Goal: Task Accomplishment & Management: Manage account settings

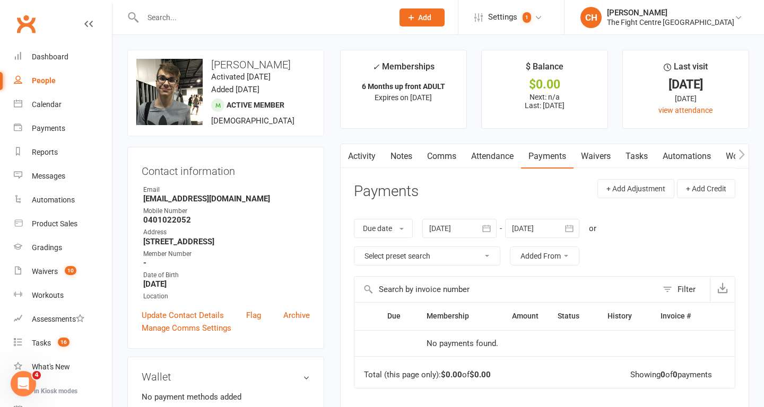
click at [224, 25] on div at bounding box center [256, 17] width 258 height 34
click at [197, 21] on input "text" at bounding box center [262, 17] width 246 height 15
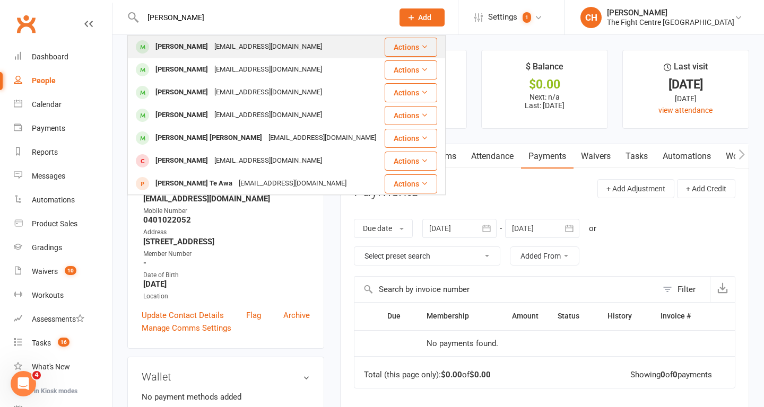
type input "[PERSON_NAME]"
click at [194, 46] on div "[PERSON_NAME]" at bounding box center [181, 46] width 59 height 15
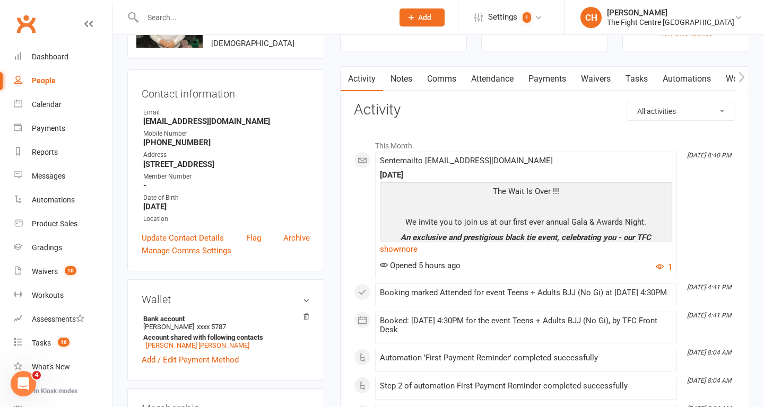
scroll to position [61, 0]
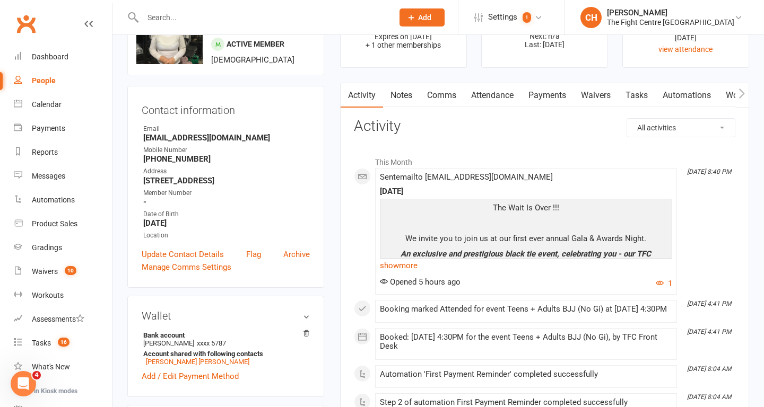
click at [556, 99] on link "Payments" at bounding box center [547, 95] width 52 height 24
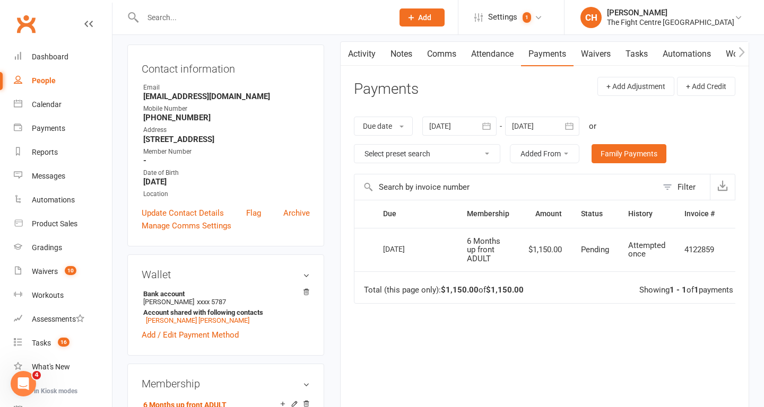
scroll to position [104, 0]
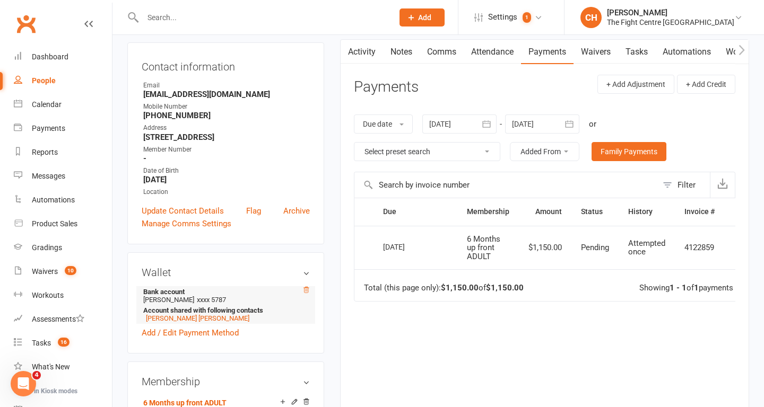
click at [305, 294] on icon at bounding box center [305, 289] width 7 height 7
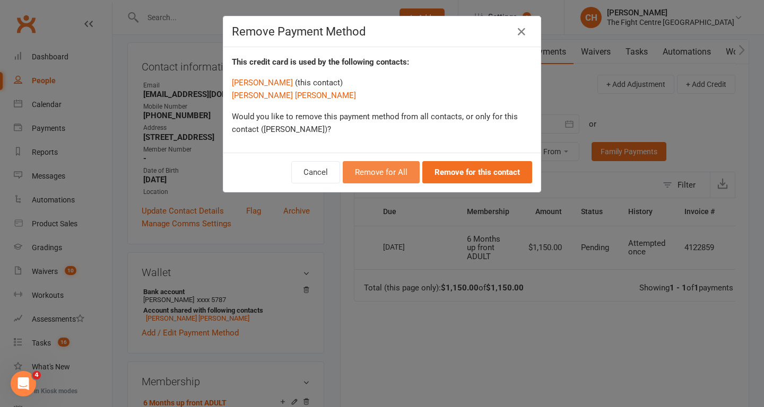
click at [399, 173] on button "Remove for All" at bounding box center [381, 172] width 77 height 22
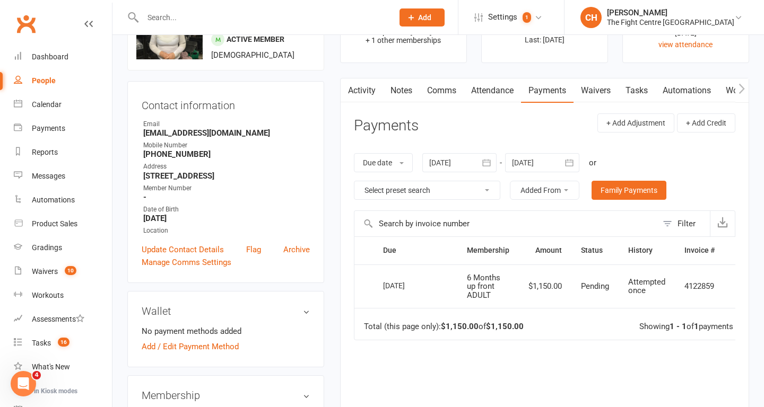
scroll to position [65, 0]
click at [439, 97] on link "Comms" at bounding box center [441, 92] width 44 height 24
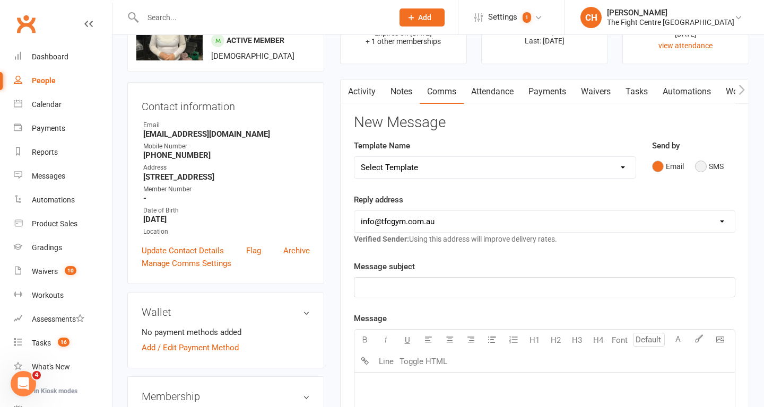
click at [700, 164] on button "SMS" at bounding box center [709, 166] width 29 height 20
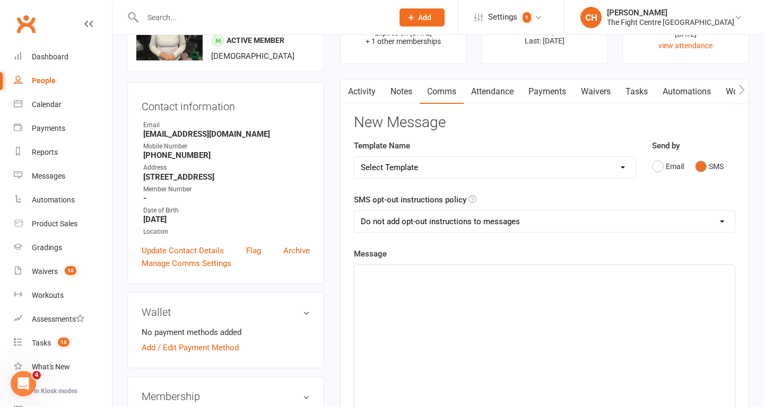
click at [429, 293] on div "﻿" at bounding box center [544, 344] width 380 height 159
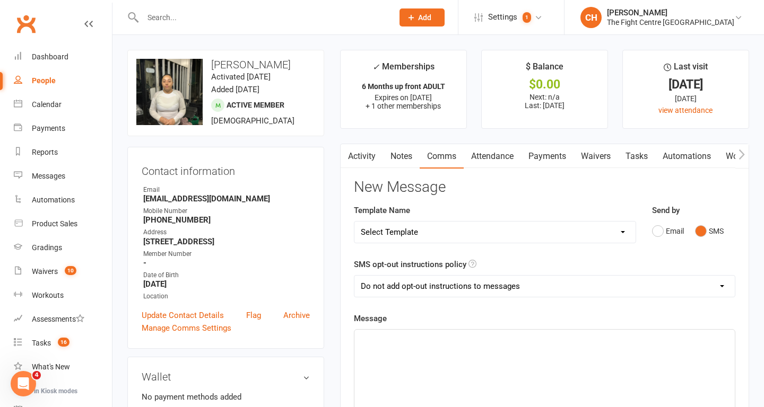
scroll to position [63, 0]
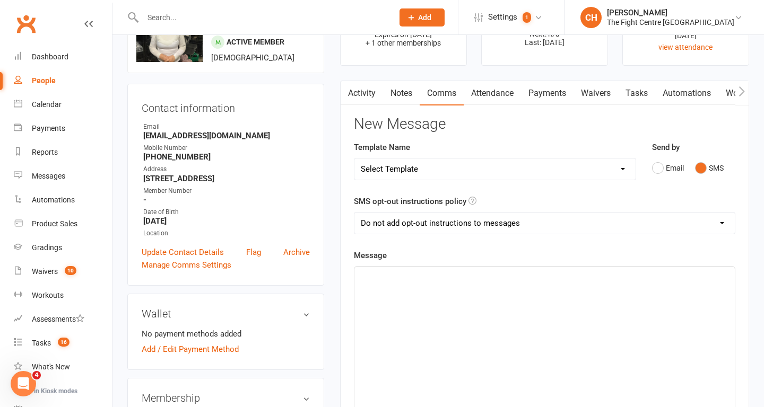
click at [334, 212] on main "✓ Memberships 6 Months up front ADULT Expires on [DATE] + 1 other memberships $…" at bounding box center [544, 340] width 425 height 706
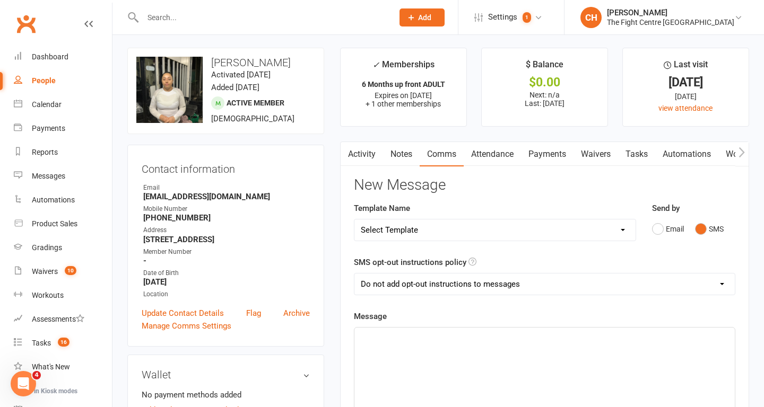
scroll to position [0, 0]
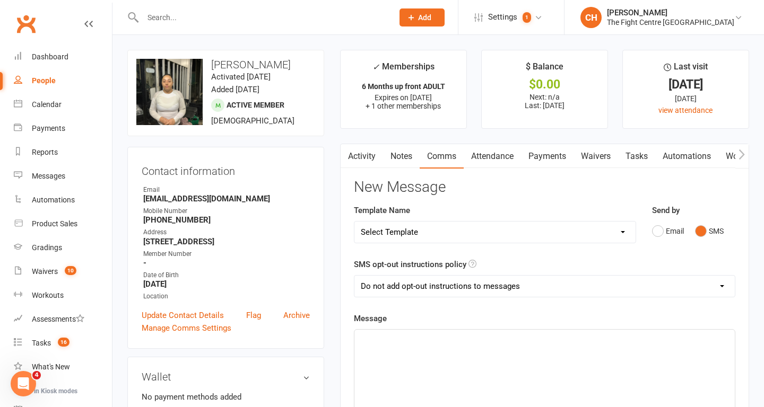
click at [239, 12] on input "text" at bounding box center [262, 17] width 246 height 15
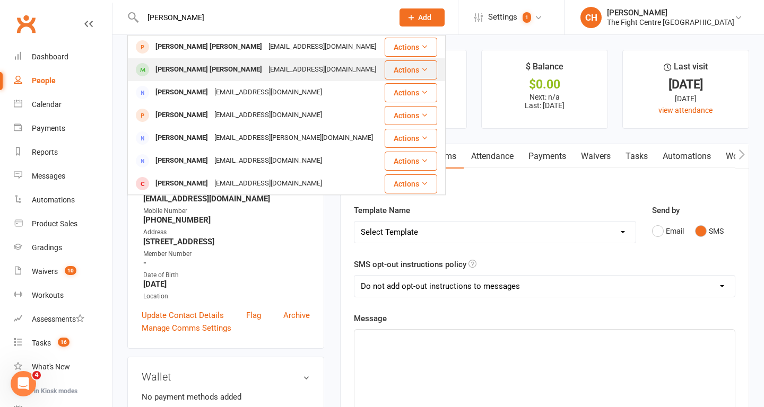
type input "[PERSON_NAME]"
click at [265, 69] on div "[EMAIL_ADDRESS][DOMAIN_NAME]" at bounding box center [322, 69] width 114 height 15
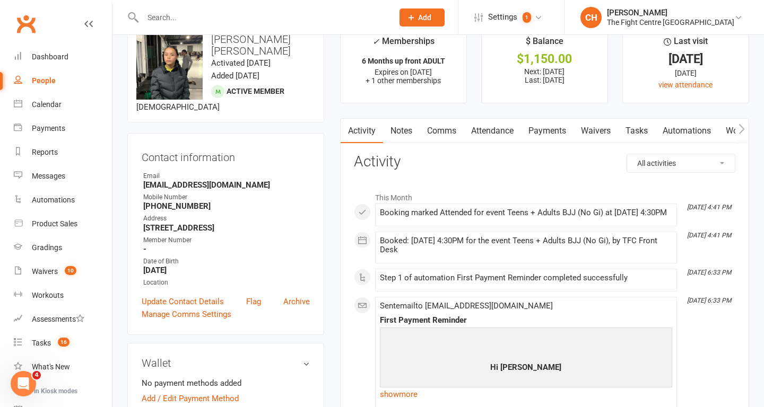
scroll to position [27, 0]
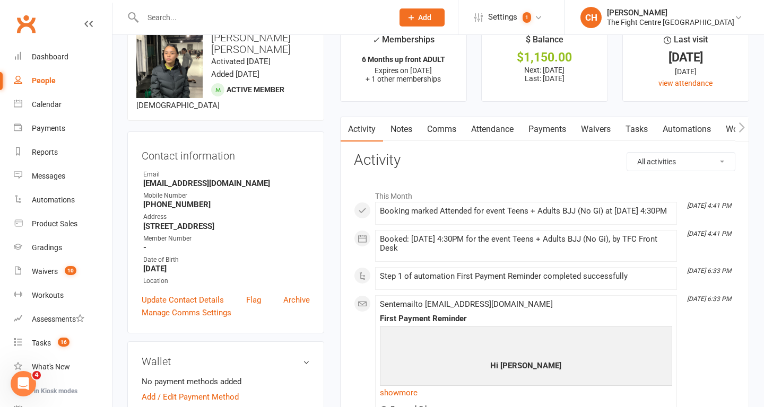
click at [277, 19] on input "text" at bounding box center [262, 17] width 246 height 15
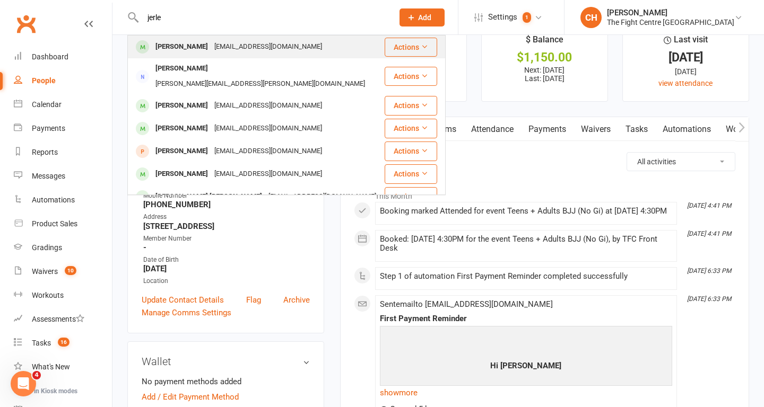
type input "jerle"
click at [273, 49] on div "[EMAIL_ADDRESS][DOMAIN_NAME]" at bounding box center [268, 46] width 114 height 15
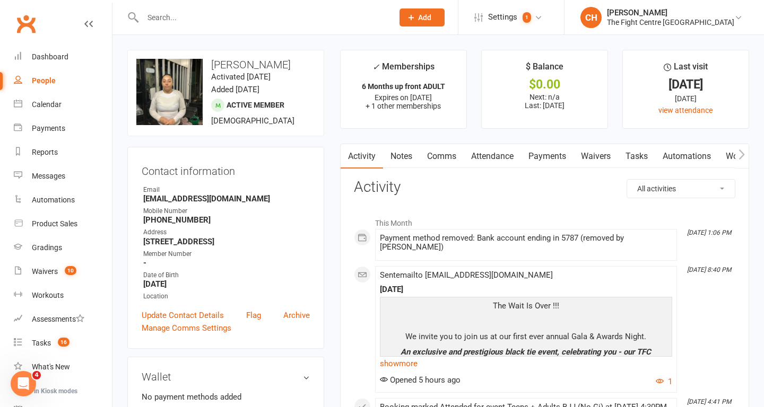
click at [561, 163] on link "Payments" at bounding box center [547, 156] width 52 height 24
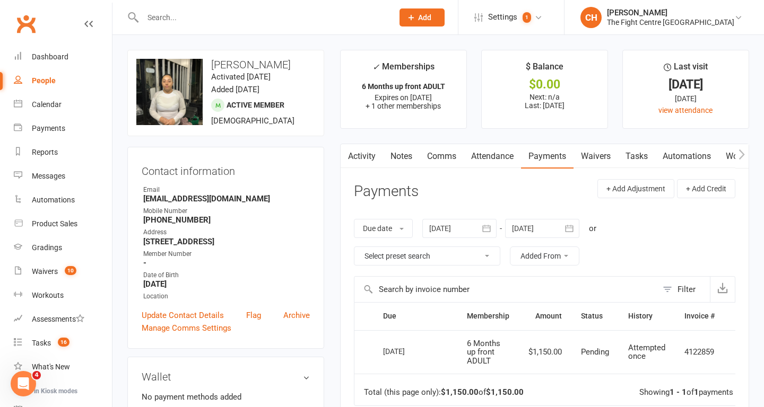
click at [339, 19] on input "text" at bounding box center [262, 17] width 246 height 15
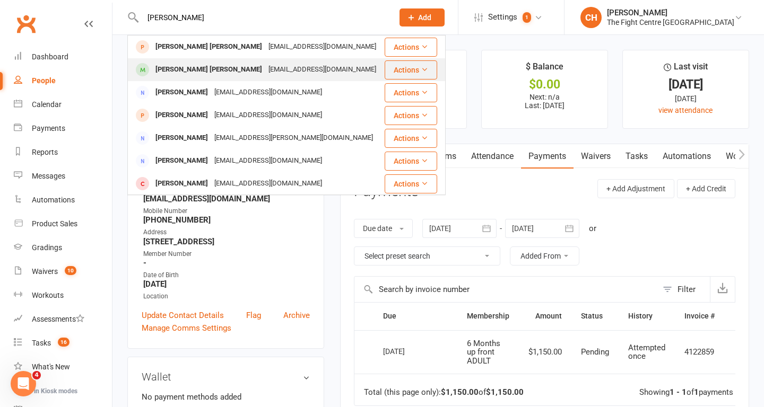
type input "[PERSON_NAME]"
click at [284, 73] on div "[EMAIL_ADDRESS][DOMAIN_NAME]" at bounding box center [322, 69] width 114 height 15
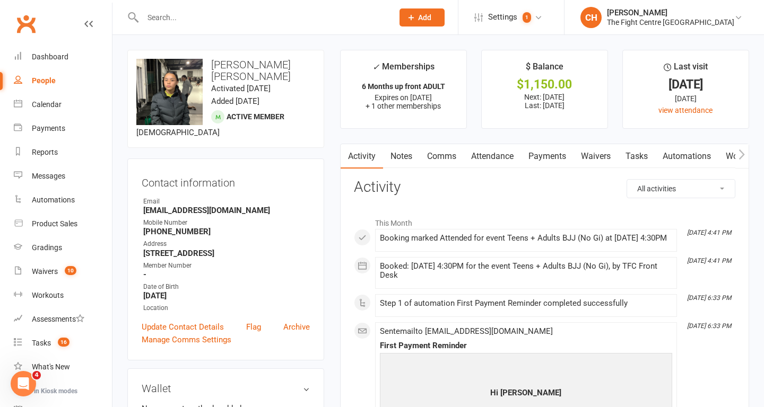
click at [545, 157] on link "Payments" at bounding box center [547, 156] width 52 height 24
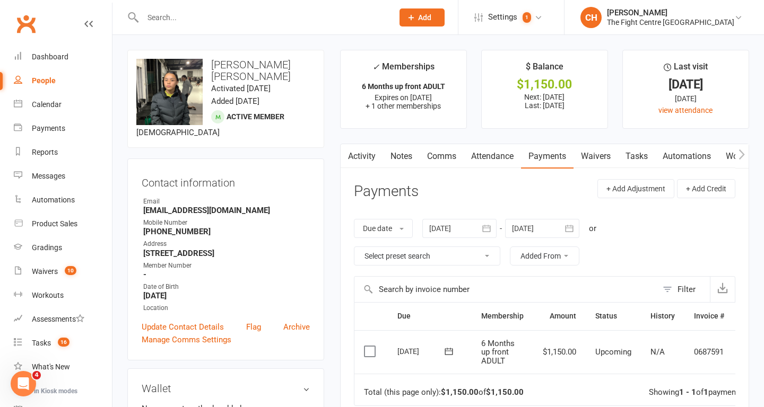
click at [301, 20] on input "text" at bounding box center [262, 17] width 246 height 15
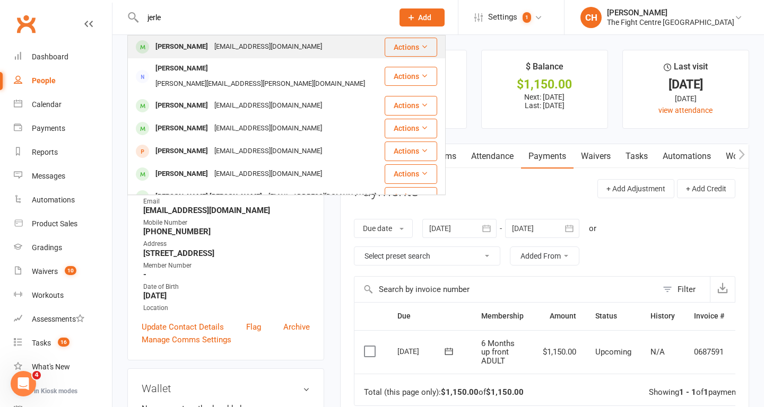
type input "jerle"
click at [253, 47] on div "[EMAIL_ADDRESS][DOMAIN_NAME]" at bounding box center [268, 46] width 114 height 15
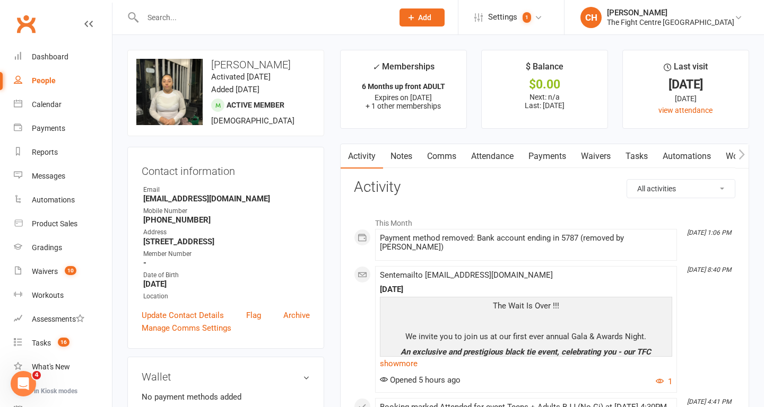
scroll to position [21, 0]
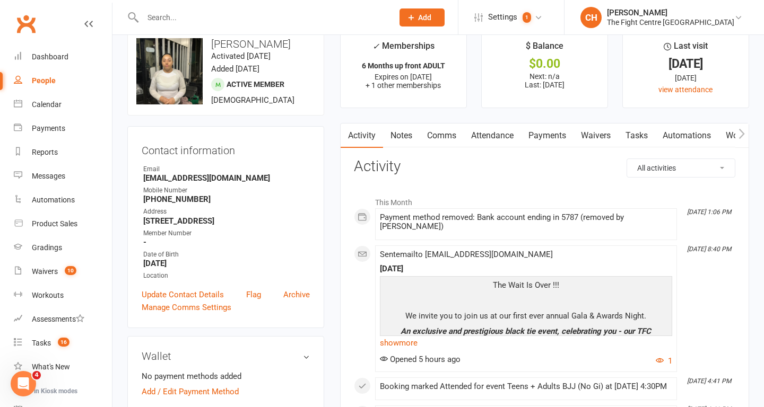
click at [537, 137] on link "Payments" at bounding box center [547, 136] width 52 height 24
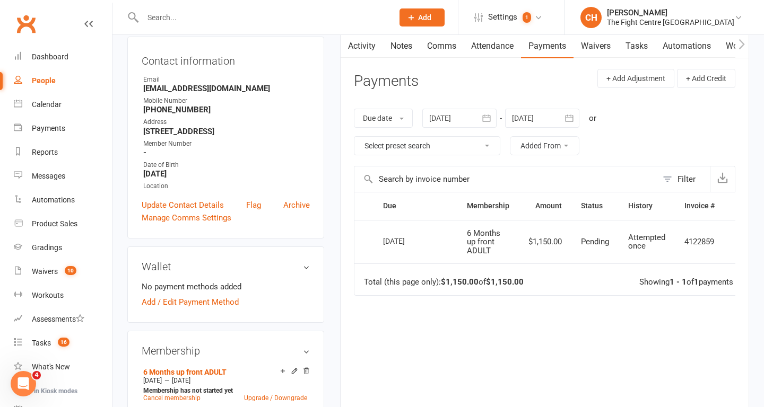
scroll to position [0, 24]
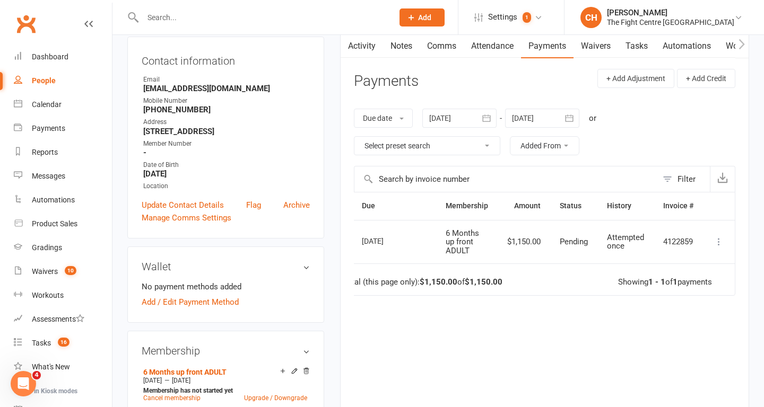
click at [723, 242] on icon at bounding box center [718, 241] width 11 height 11
click at [646, 349] on div "Due Contact Membership Amount Status History Invoice # Select this [DATE] [PERS…" at bounding box center [544, 312] width 381 height 240
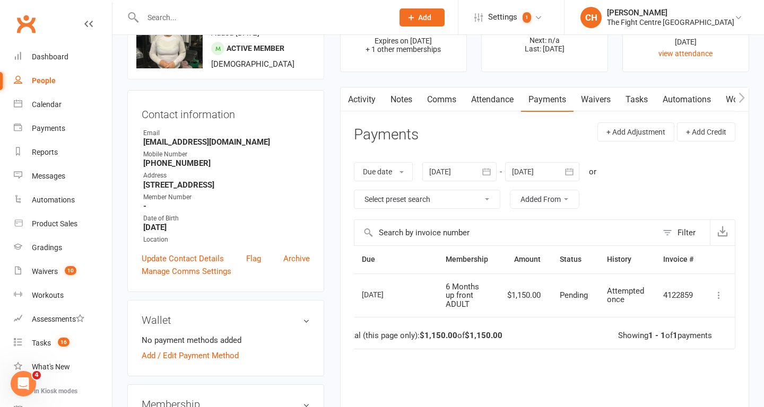
scroll to position [56, 0]
click at [442, 86] on main "✓ Memberships 6 Months up front ADULT Expires on [DATE] + 1 other memberships $…" at bounding box center [544, 254] width 425 height 520
click at [442, 101] on link "Comms" at bounding box center [441, 101] width 44 height 24
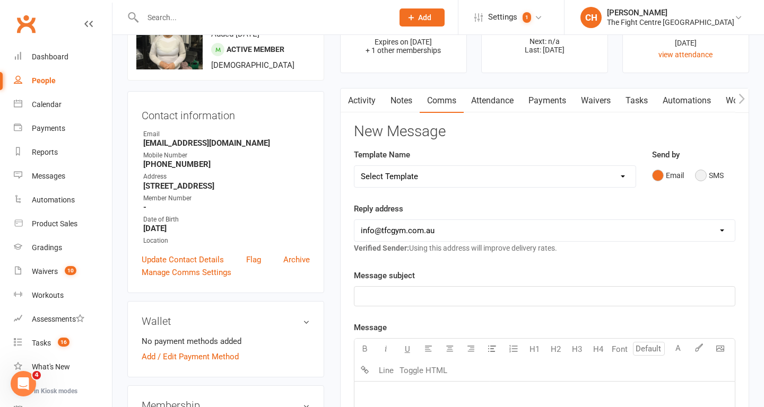
click at [705, 172] on button "SMS" at bounding box center [709, 175] width 29 height 20
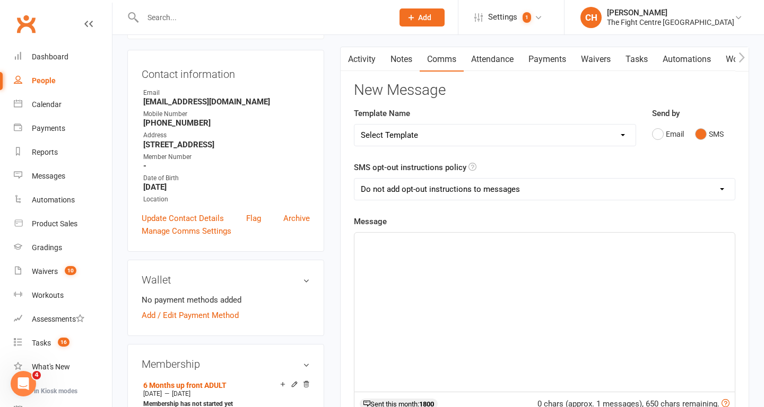
scroll to position [168, 0]
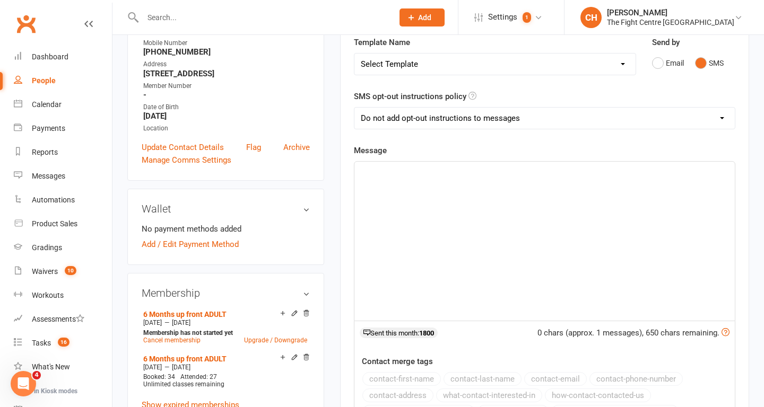
click at [487, 244] on div "﻿" at bounding box center [544, 241] width 380 height 159
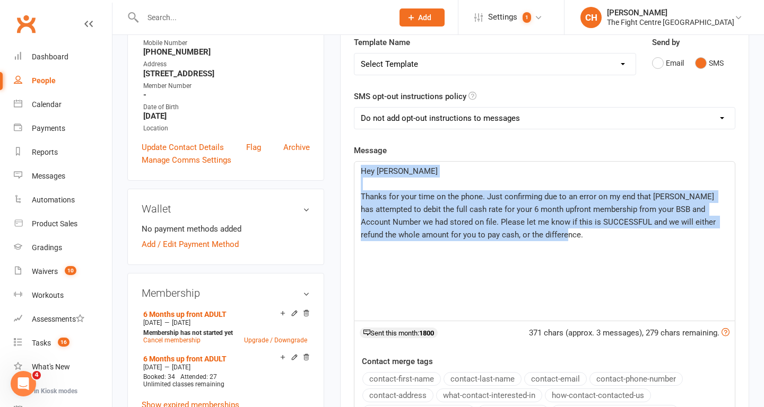
copy div "Hey [PERSON_NAME] ﻿ Thanks for your time on the phone. Just confirming due to a…"
click at [563, 256] on div "Hey [PERSON_NAME] ﻿ Thanks for your time on the phone. Just confirming due to a…" at bounding box center [544, 241] width 380 height 159
copy div "Hey [PERSON_NAME] ﻿ Thanks for your time on the phone. Just confirming due to a…"
click at [563, 256] on div "Hey [PERSON_NAME] ﻿ Thanks for your time on the phone. Just confirming due to a…" at bounding box center [544, 241] width 380 height 159
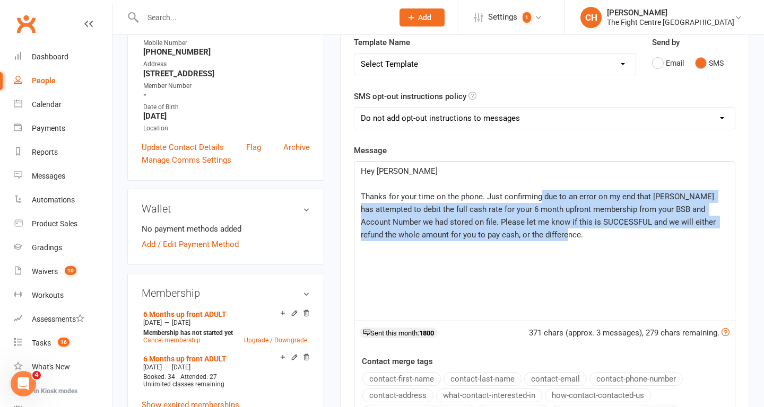
drag, startPoint x: 584, startPoint y: 256, endPoint x: 541, endPoint y: 199, distance: 71.2
click at [541, 199] on div "Hey [PERSON_NAME] ﻿ Thanks for your time on the phone. Just confirming due to a…" at bounding box center [544, 241] width 380 height 159
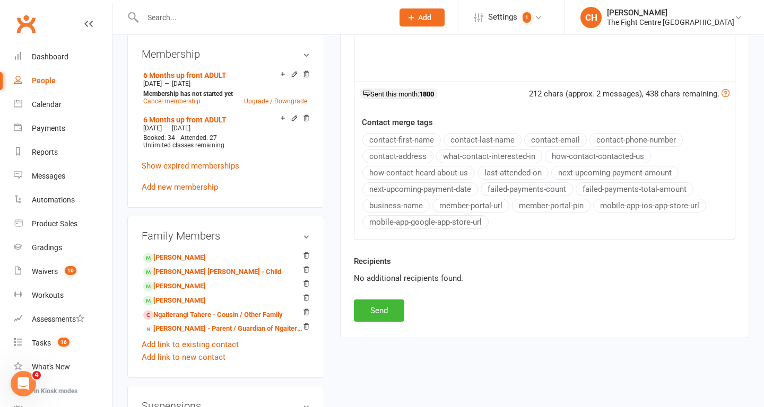
scroll to position [414, 0]
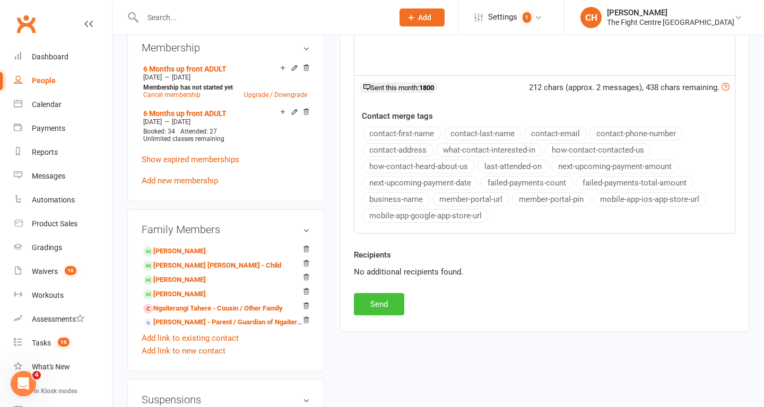
click at [385, 305] on button "Send" at bounding box center [379, 304] width 50 height 22
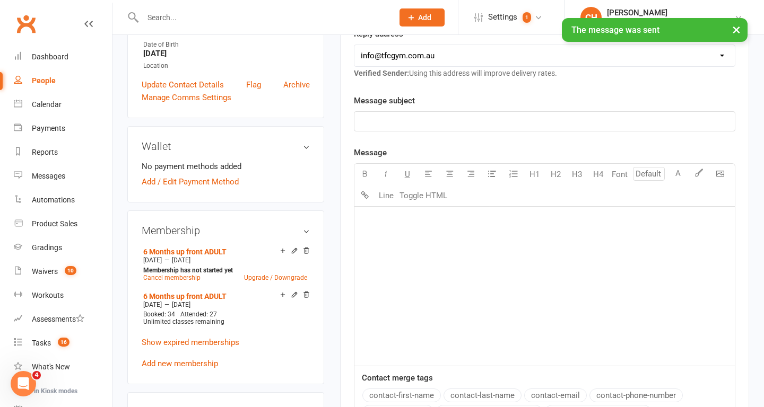
scroll to position [0, 0]
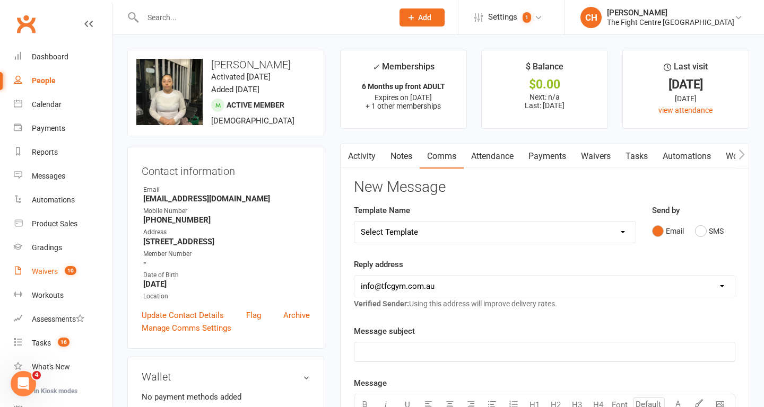
click at [46, 271] on div "Waivers" at bounding box center [45, 271] width 26 height 8
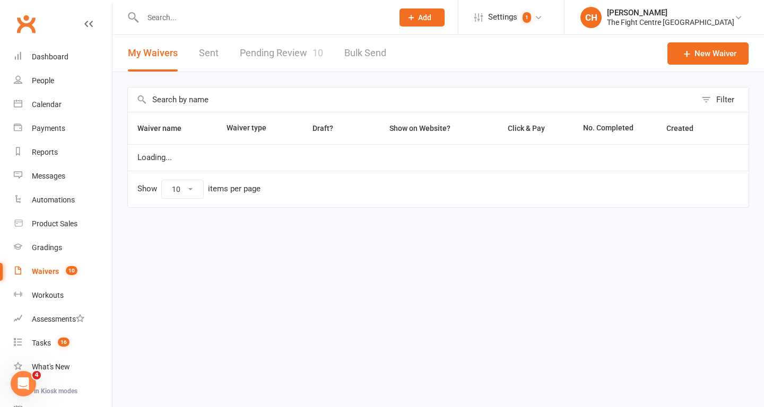
select select "100"
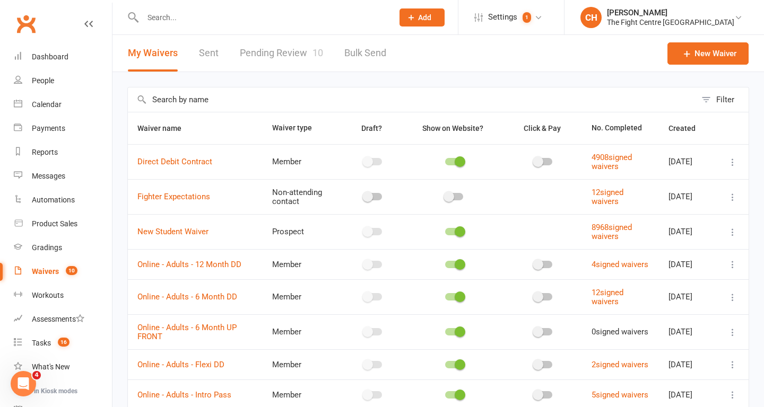
click at [276, 51] on link "Pending Review 10" at bounding box center [281, 53] width 83 height 37
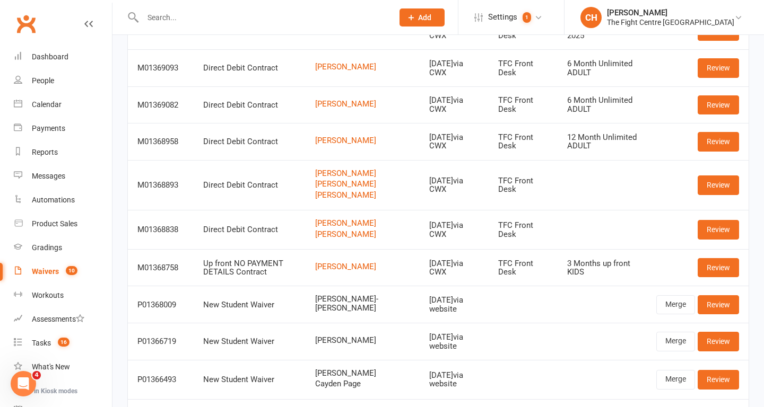
scroll to position [206, 0]
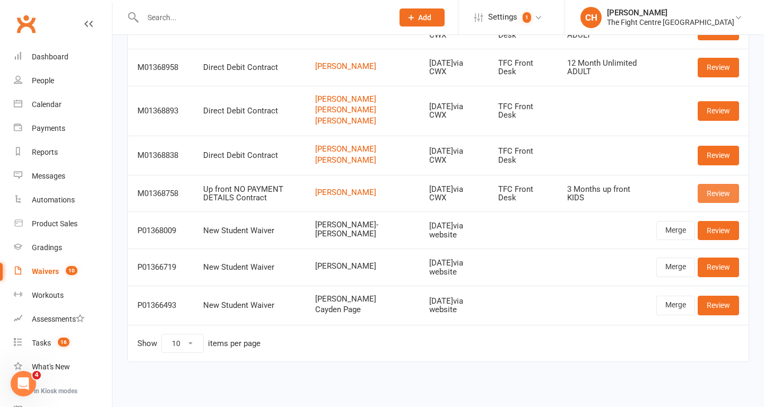
click at [719, 190] on link "Review" at bounding box center [717, 193] width 41 height 19
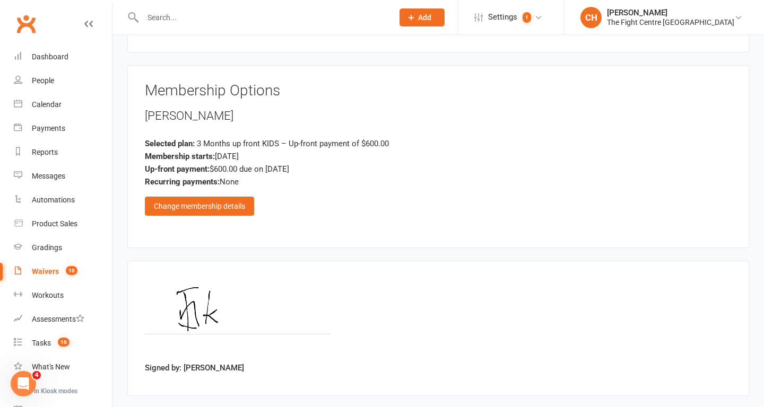
scroll to position [1034, 0]
click at [238, 205] on div "Change membership details" at bounding box center [199, 205] width 109 height 19
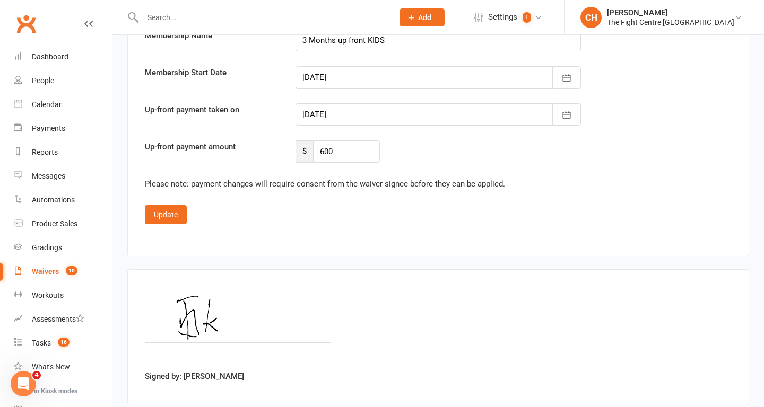
scroll to position [1875, 0]
click at [367, 154] on input "600" at bounding box center [346, 152] width 67 height 22
type input "6"
type input "250"
click at [562, 119] on icon "button" at bounding box center [566, 115] width 11 height 11
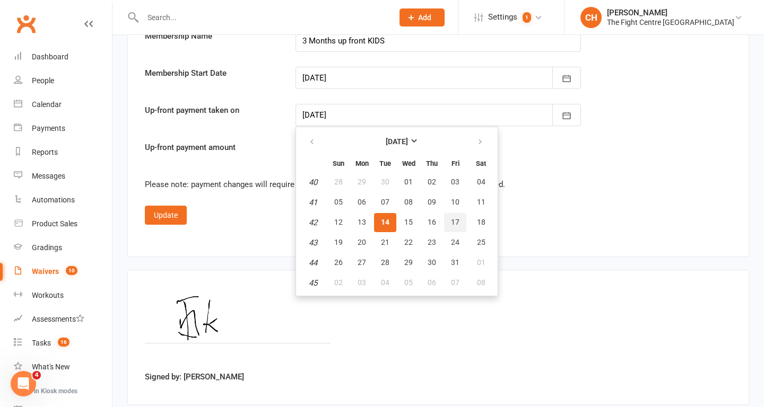
click at [453, 221] on span "17" at bounding box center [455, 222] width 8 height 8
type input "[DATE]"
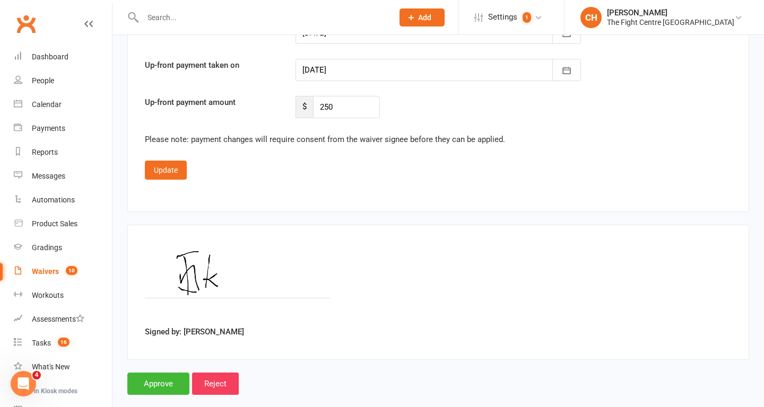
scroll to position [1919, 0]
click at [173, 177] on button "Update" at bounding box center [166, 171] width 42 height 19
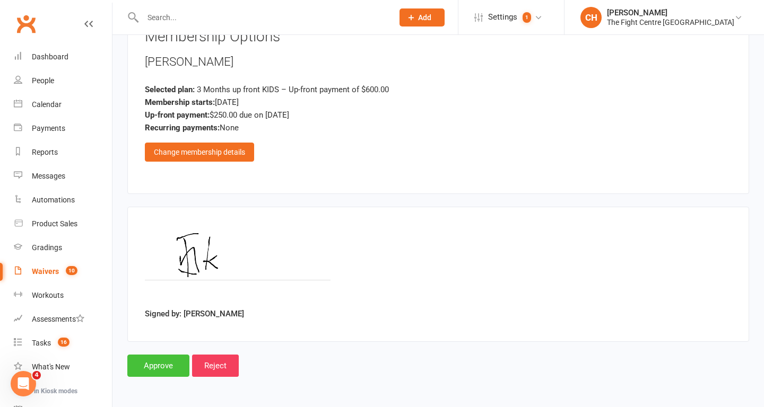
click at [156, 367] on input "Approve" at bounding box center [158, 366] width 62 height 22
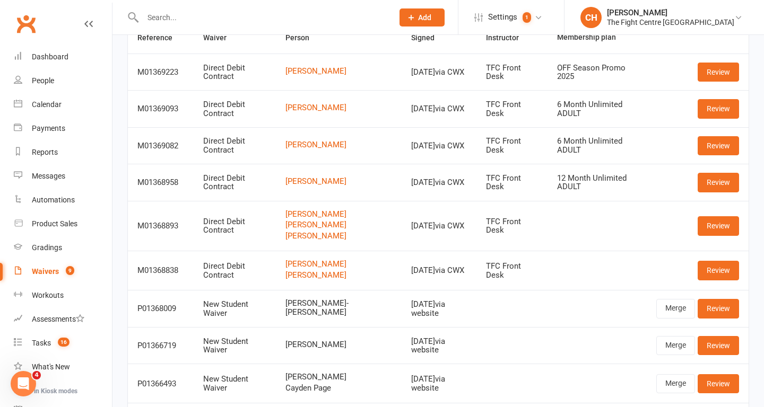
scroll to position [93, 0]
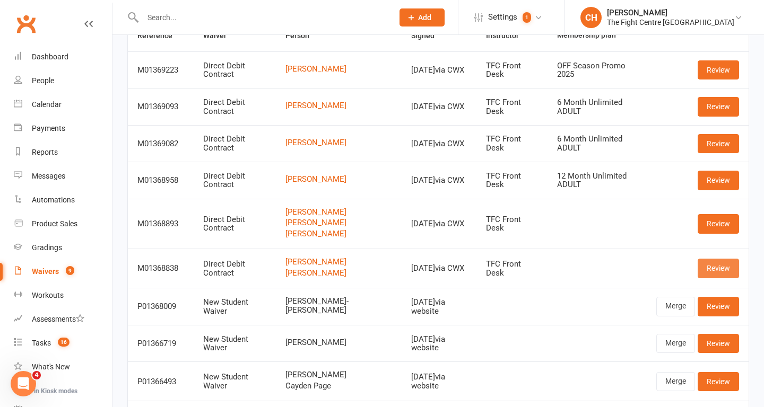
click at [704, 266] on link "Review" at bounding box center [717, 268] width 41 height 19
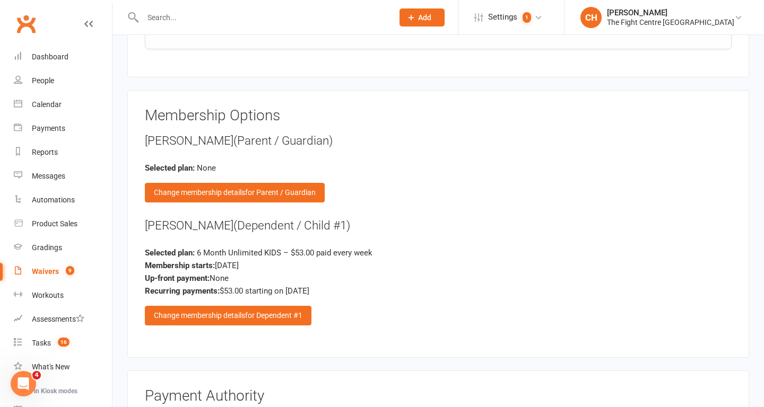
scroll to position [2521, 0]
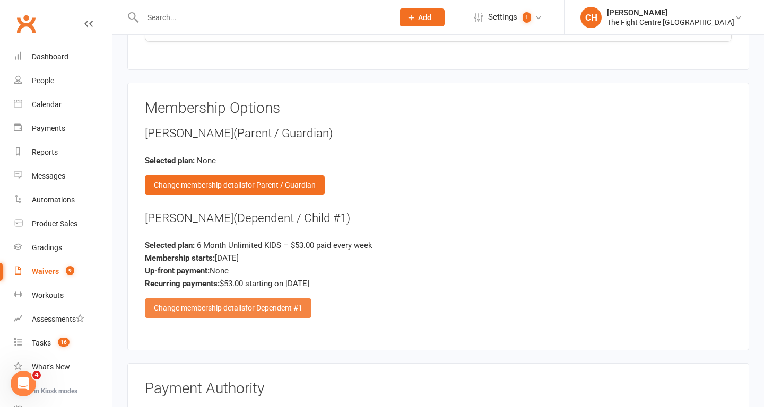
click at [261, 315] on div "Change membership details for Dependent #1" at bounding box center [228, 308] width 166 height 19
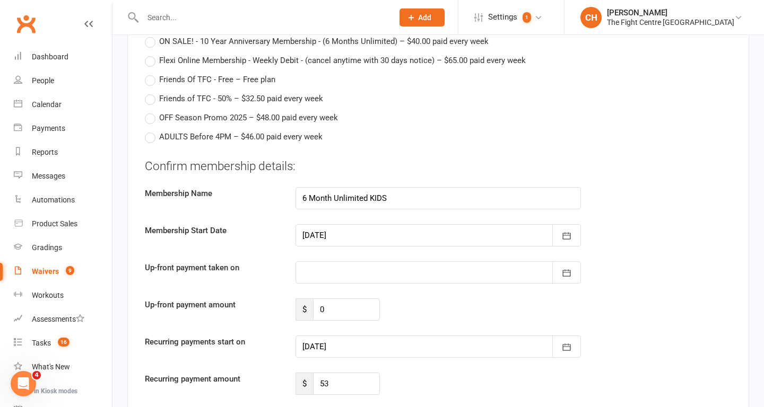
scroll to position [3236, 0]
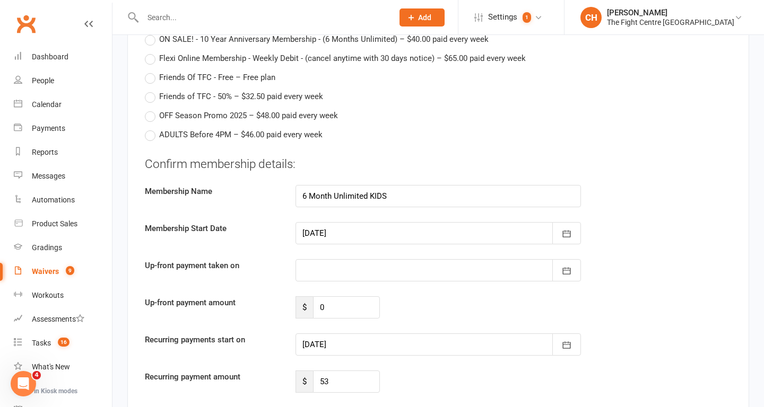
click at [403, 349] on div at bounding box center [437, 345] width 285 height 22
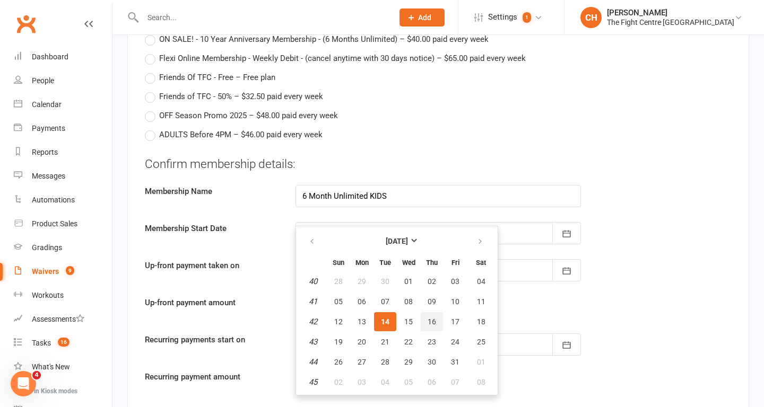
click at [430, 323] on span "16" at bounding box center [431, 322] width 8 height 8
type input "[DATE]"
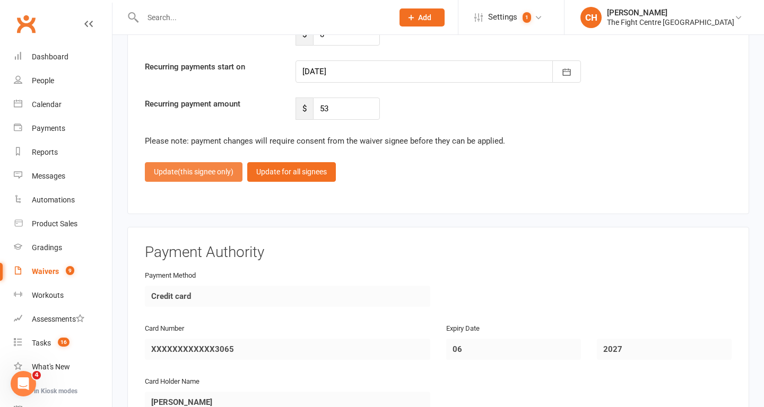
click at [179, 171] on span "(this signee only)" at bounding box center [206, 172] width 56 height 8
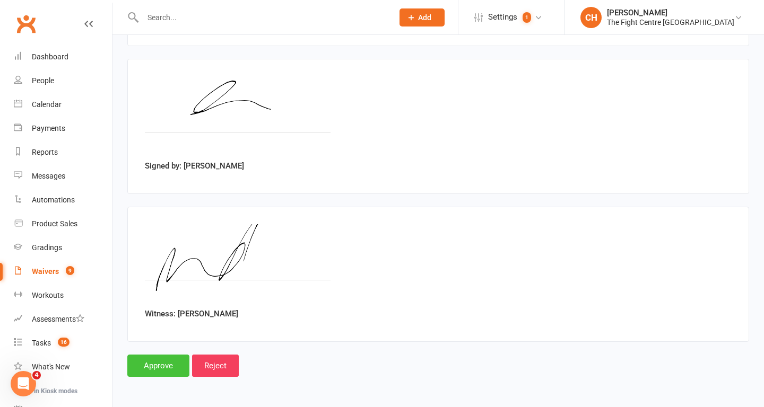
click at [162, 366] on input "Approve" at bounding box center [158, 366] width 62 height 22
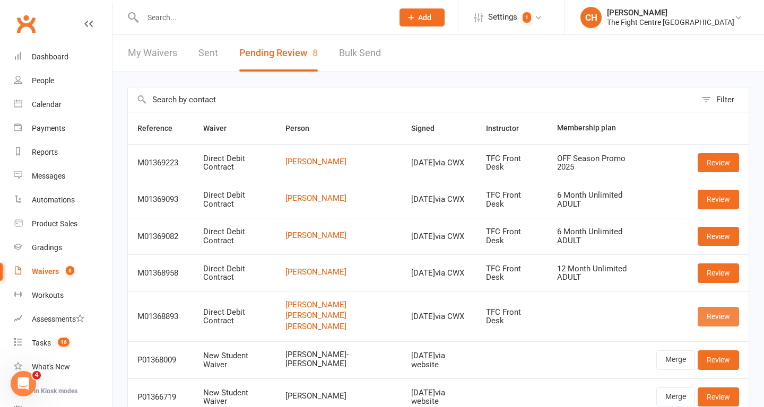
click at [711, 322] on link "Review" at bounding box center [717, 316] width 41 height 19
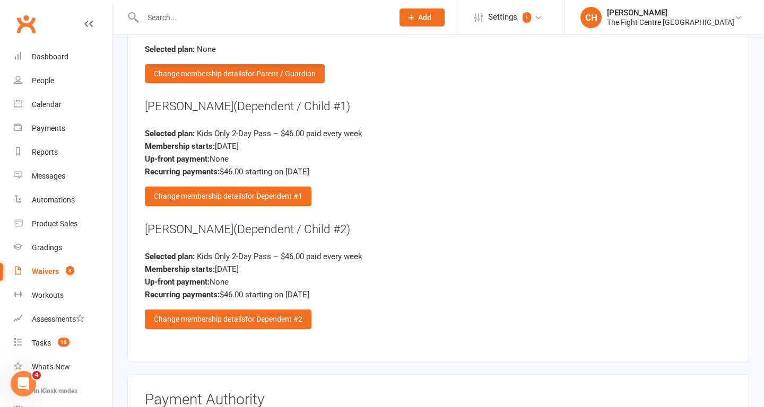
scroll to position [3203, 0]
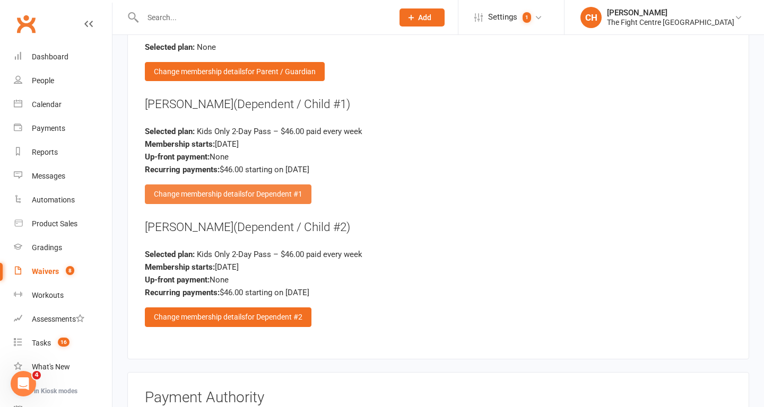
click at [282, 196] on span "for Dependent #1" at bounding box center [273, 194] width 57 height 8
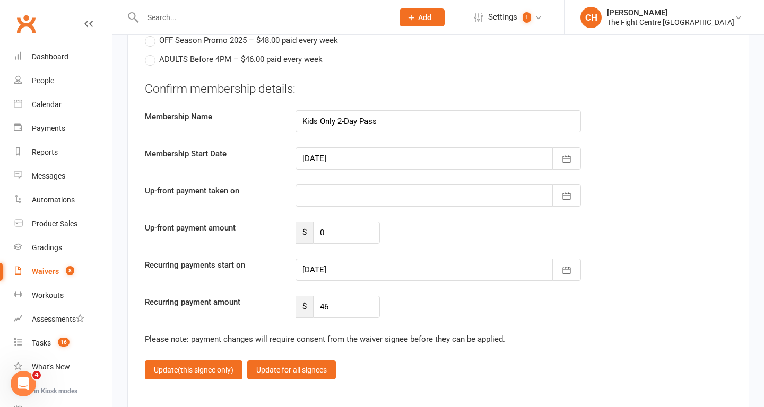
scroll to position [3874, 0]
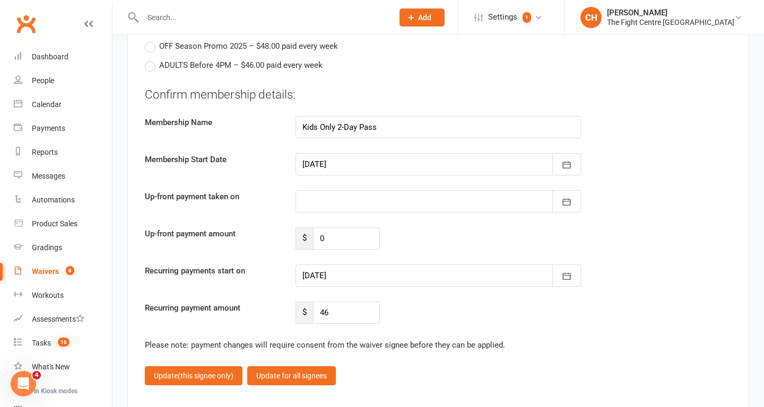
click at [514, 168] on div at bounding box center [437, 164] width 285 height 22
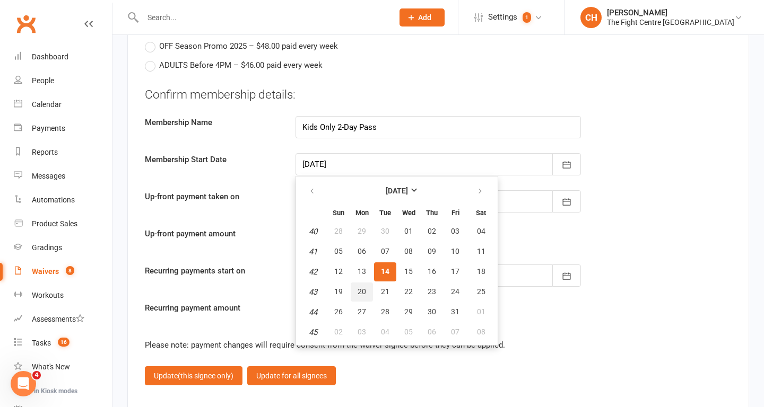
click at [360, 293] on span "20" at bounding box center [361, 291] width 8 height 8
type input "[DATE]"
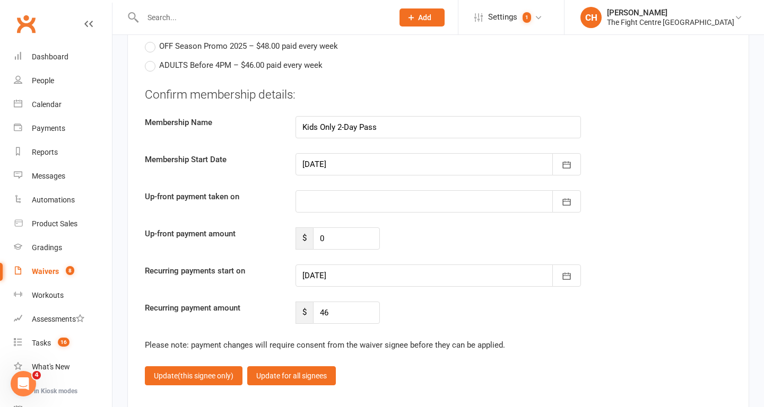
type input "[DATE]"
click at [367, 276] on div at bounding box center [437, 276] width 285 height 22
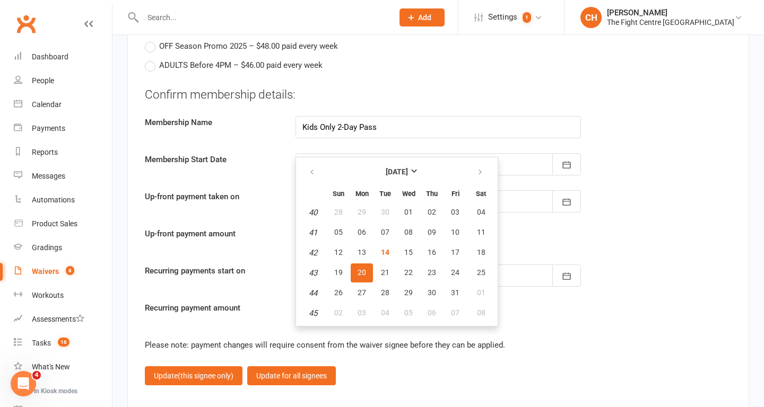
click at [365, 276] on span "20" at bounding box center [361, 272] width 8 height 8
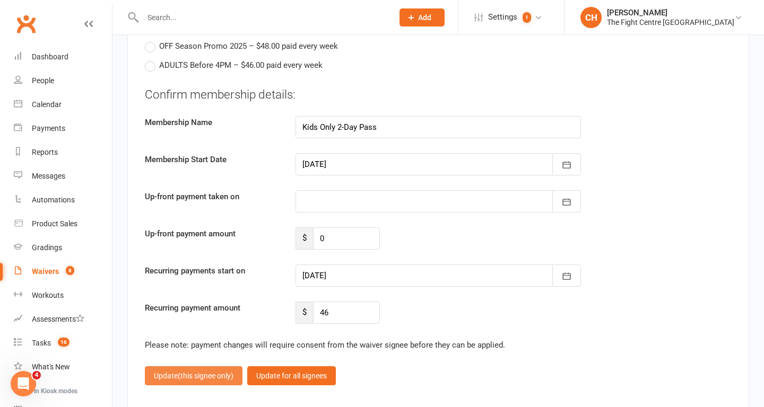
click at [217, 374] on span "(this signee only)" at bounding box center [206, 376] width 56 height 8
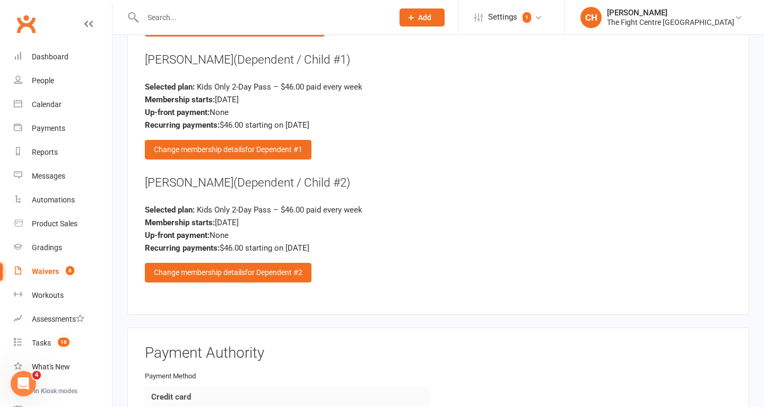
scroll to position [3245, 0]
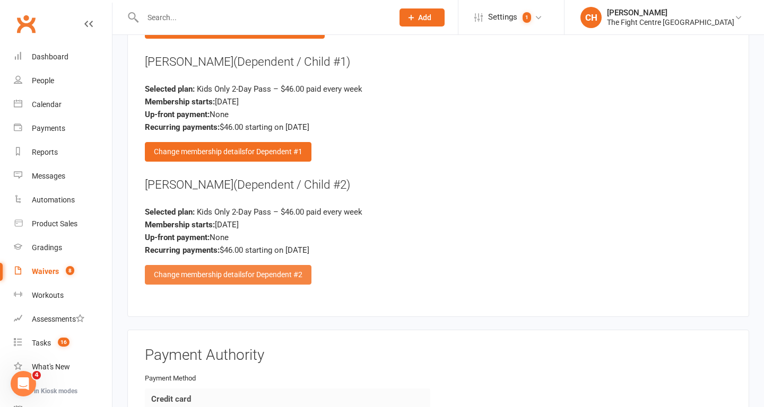
click at [250, 276] on span "for Dependent #2" at bounding box center [273, 274] width 57 height 8
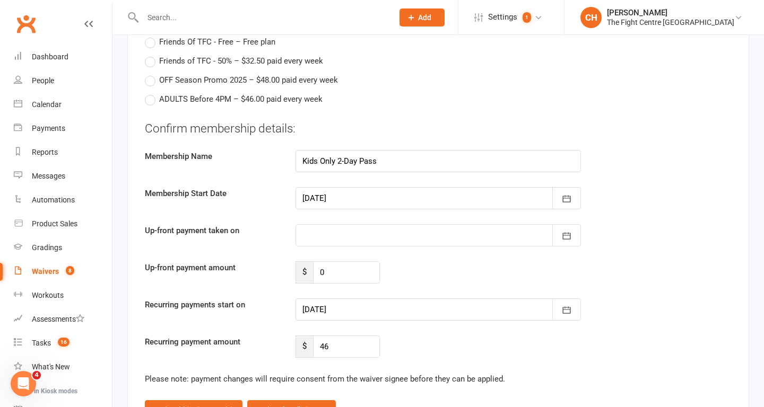
scroll to position [3843, 0]
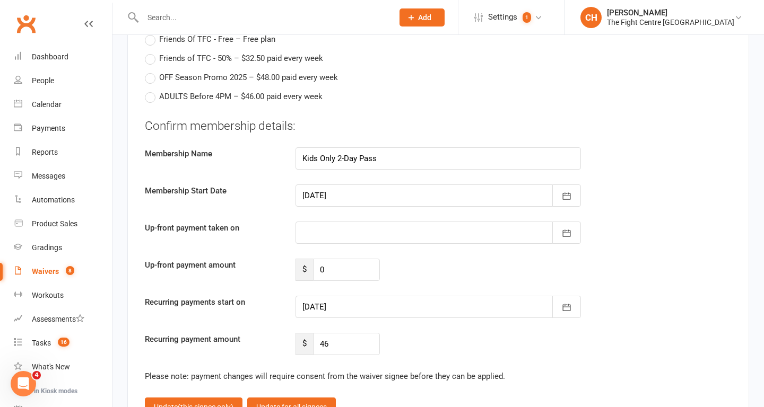
click at [359, 197] on div at bounding box center [437, 196] width 285 height 22
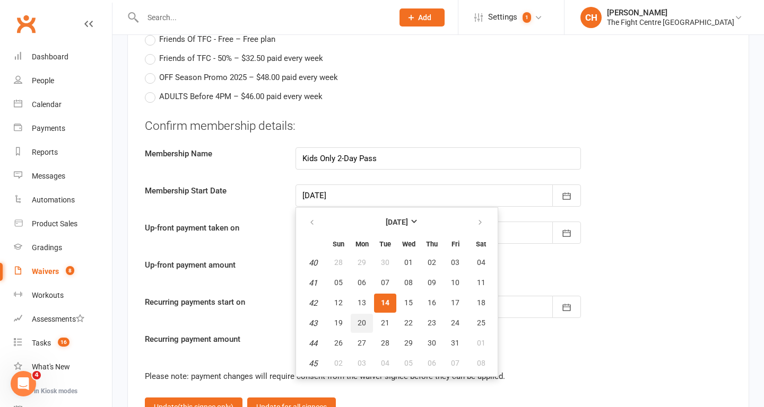
click at [359, 327] on span "20" at bounding box center [361, 323] width 8 height 8
type input "[DATE]"
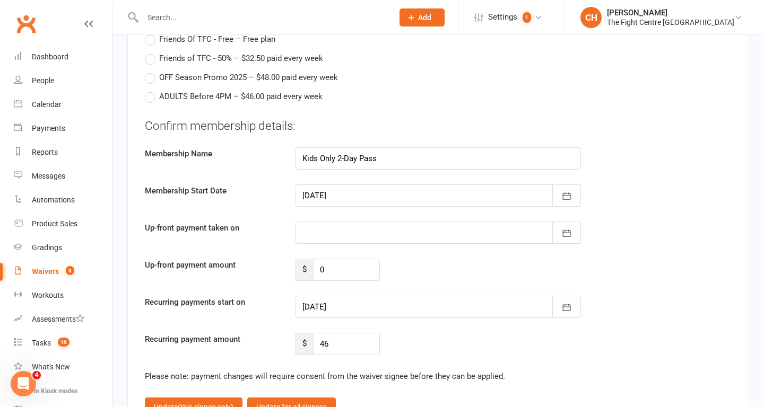
type input "[DATE]"
click at [399, 308] on div at bounding box center [437, 307] width 285 height 22
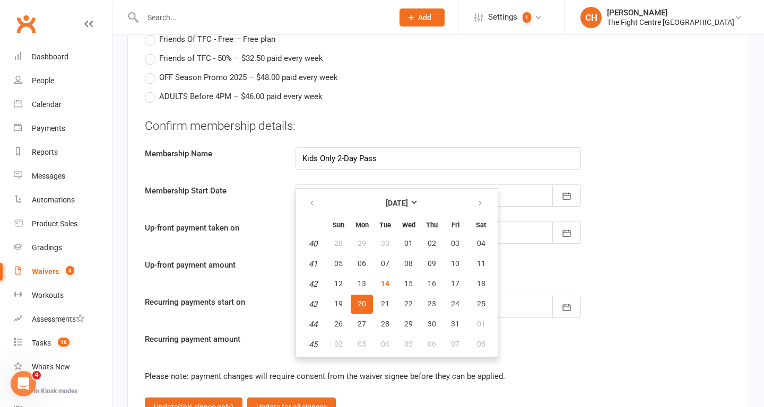
click at [353, 299] on button "20" at bounding box center [361, 304] width 22 height 19
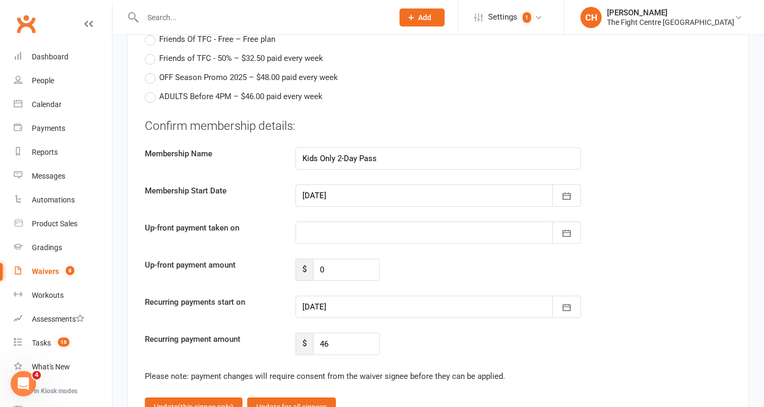
click at [401, 284] on div "Confirm membership details: Membership Name Kids Only 2-Day Pass Membership Sta…" at bounding box center [438, 237] width 586 height 238
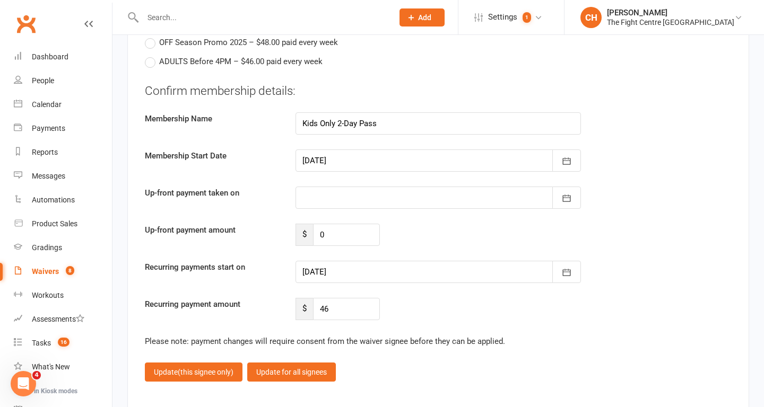
scroll to position [3879, 0]
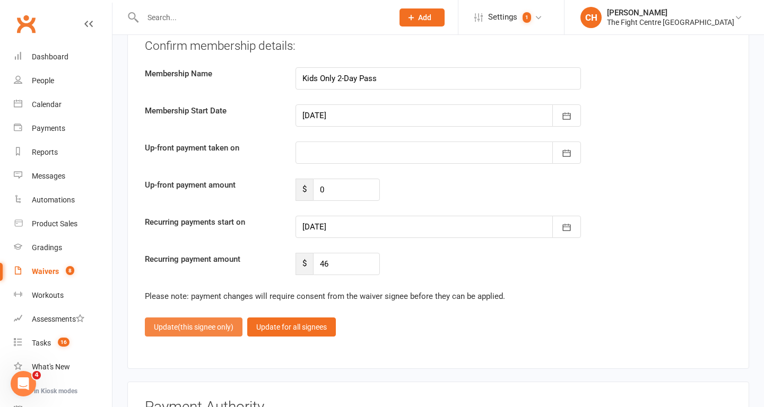
click at [211, 323] on span "(this signee only)" at bounding box center [206, 327] width 56 height 8
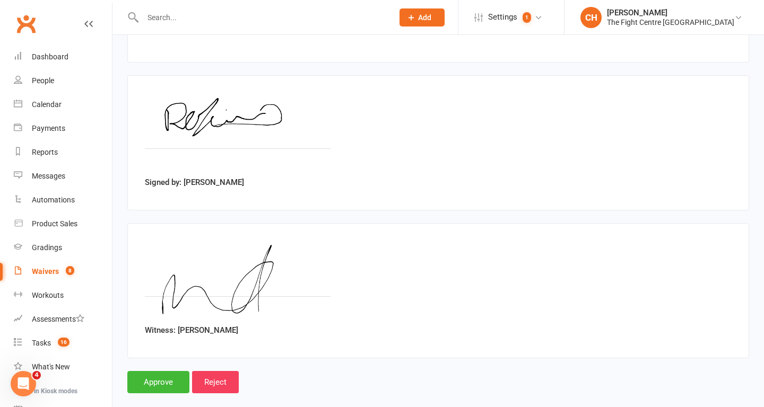
scroll to position [3748, 0]
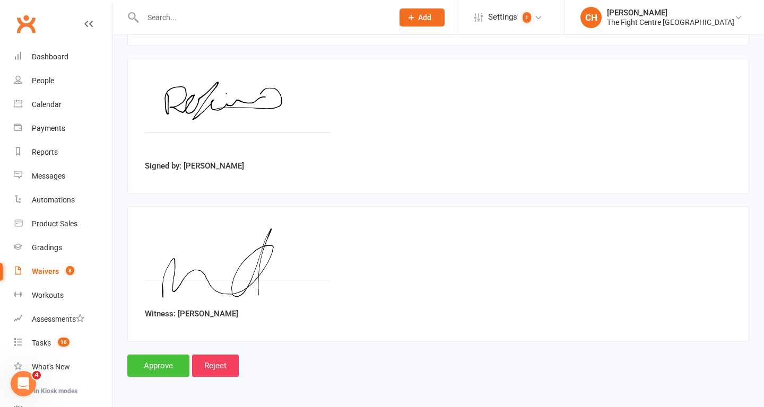
click at [165, 365] on input "Approve" at bounding box center [158, 366] width 62 height 22
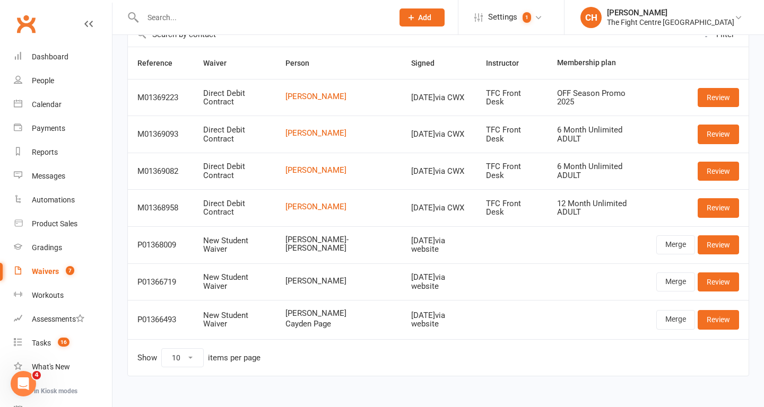
scroll to position [80, 0]
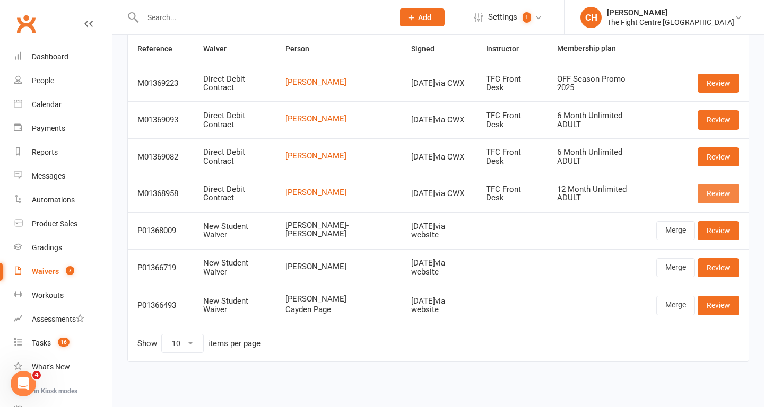
click at [732, 198] on link "Review" at bounding box center [717, 193] width 41 height 19
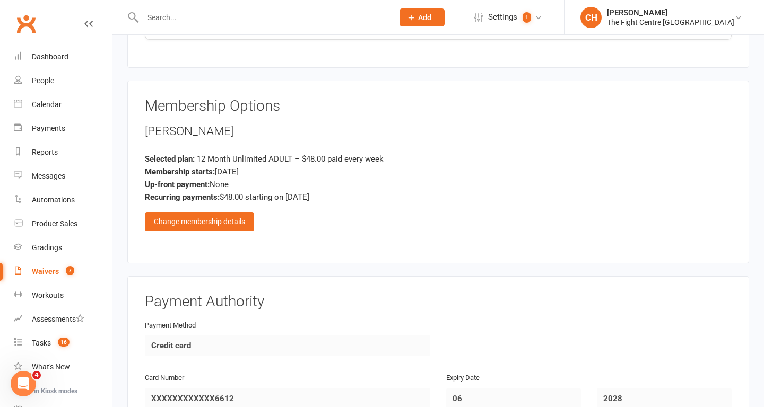
scroll to position [1898, 0]
click at [246, 226] on div "Change membership details" at bounding box center [199, 220] width 109 height 19
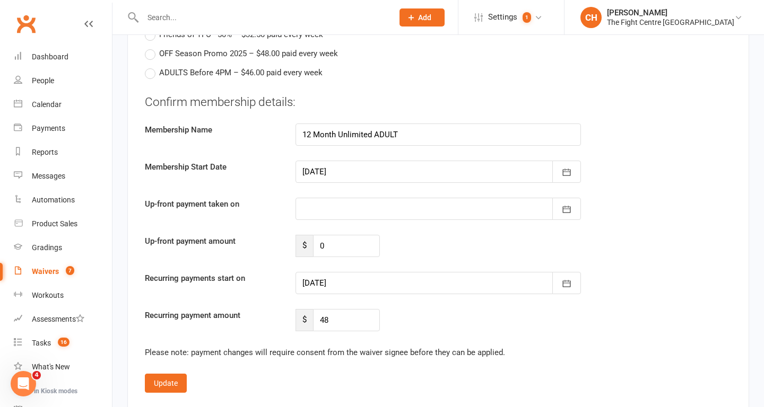
scroll to position [2662, 0]
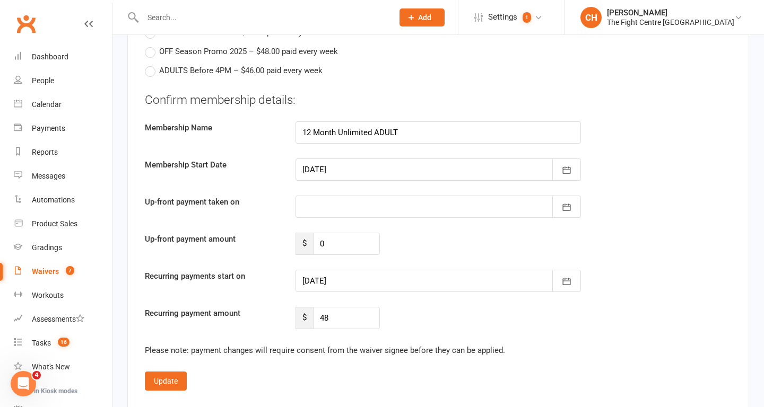
click at [397, 282] on div at bounding box center [437, 281] width 285 height 22
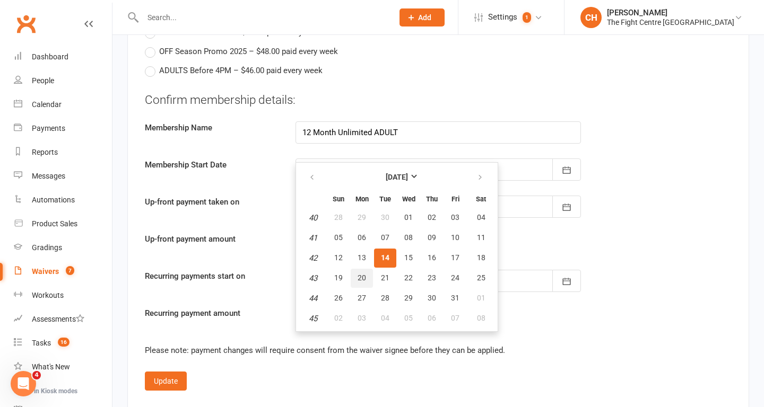
click at [362, 280] on span "20" at bounding box center [361, 278] width 8 height 8
type input "[DATE]"
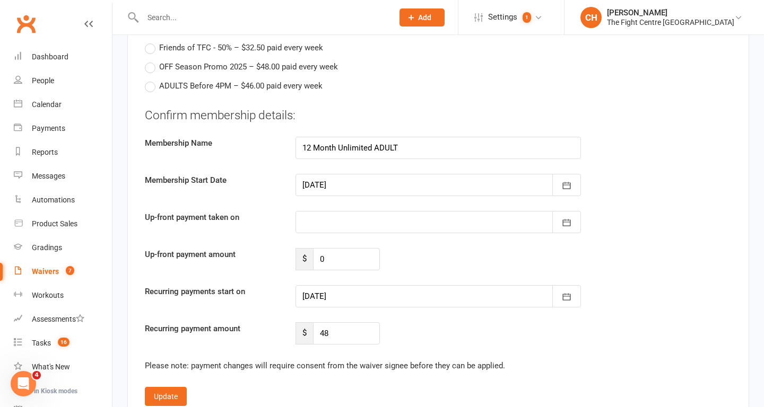
scroll to position [2652, 0]
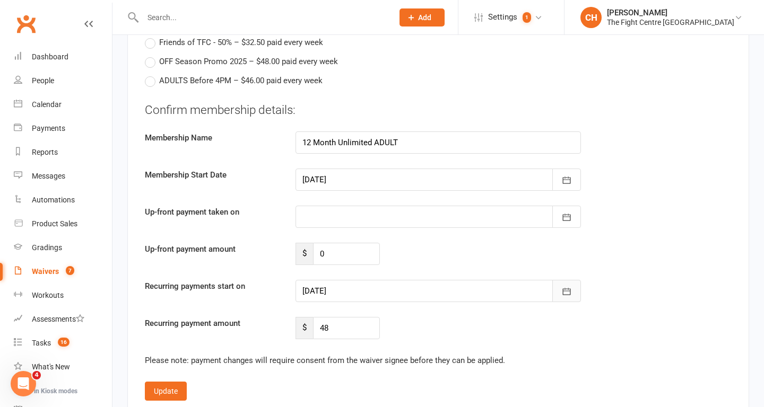
click at [563, 291] on icon "button" at bounding box center [566, 291] width 11 height 11
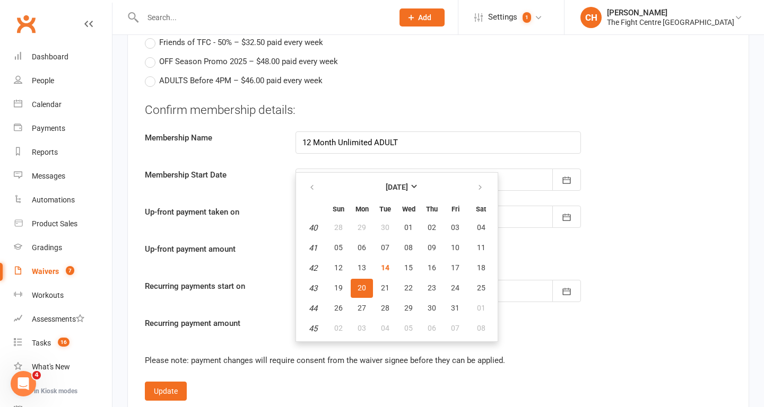
click at [357, 290] on span "20" at bounding box center [361, 288] width 8 height 8
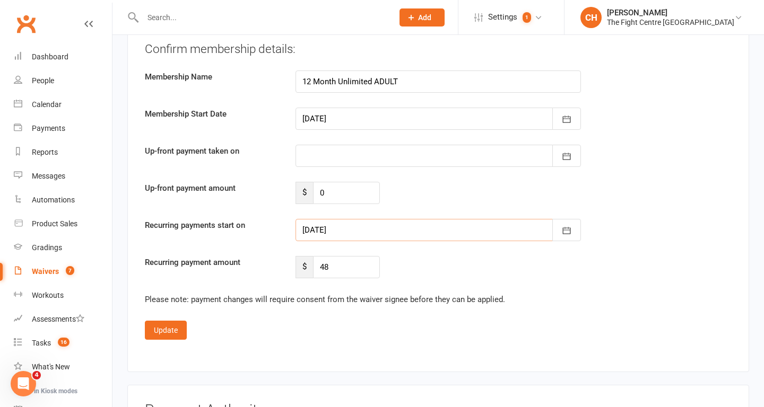
scroll to position [2713, 0]
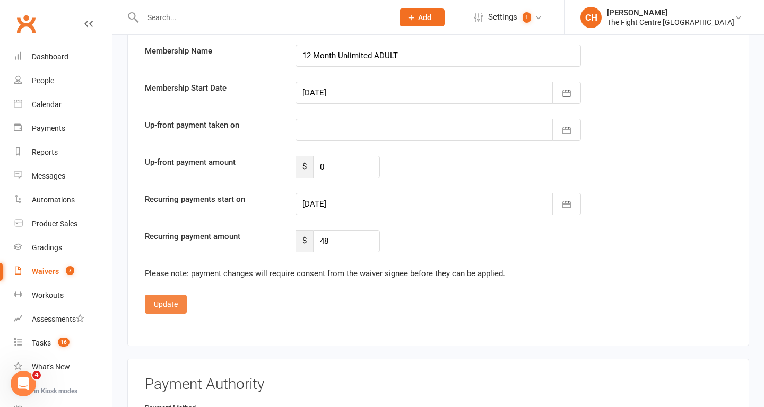
click at [155, 308] on button "Update" at bounding box center [166, 304] width 42 height 19
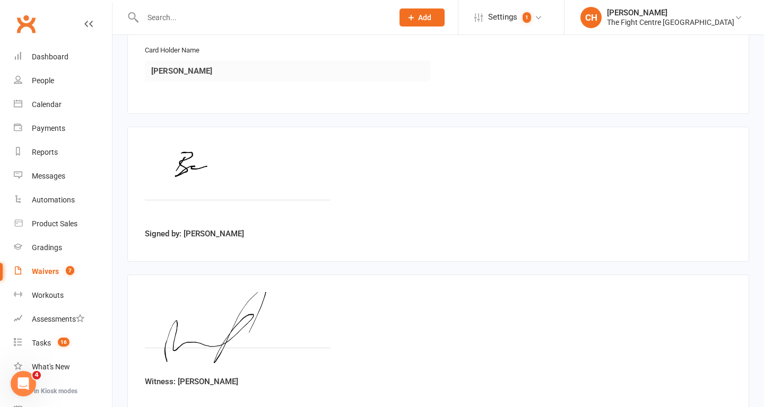
scroll to position [2346, 0]
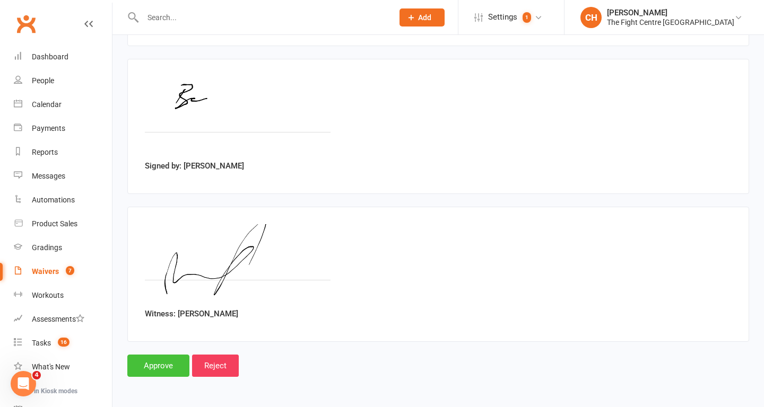
click at [167, 361] on input "Approve" at bounding box center [158, 366] width 62 height 22
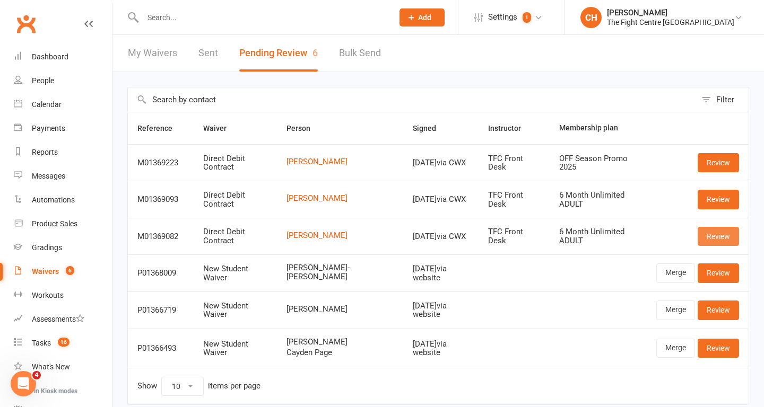
click at [721, 237] on link "Review" at bounding box center [717, 236] width 41 height 19
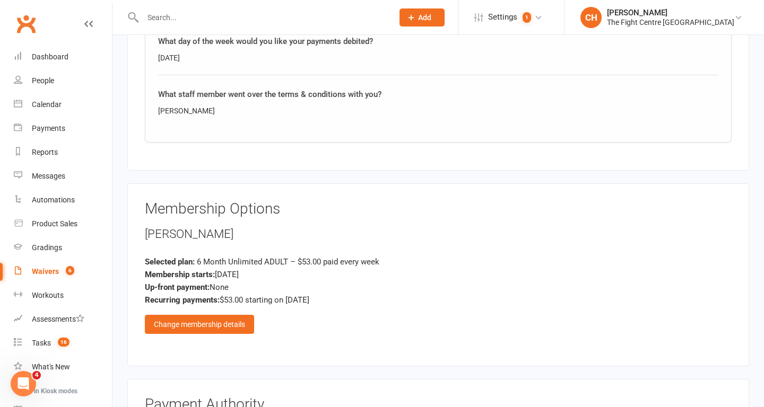
scroll to position [1799, 0]
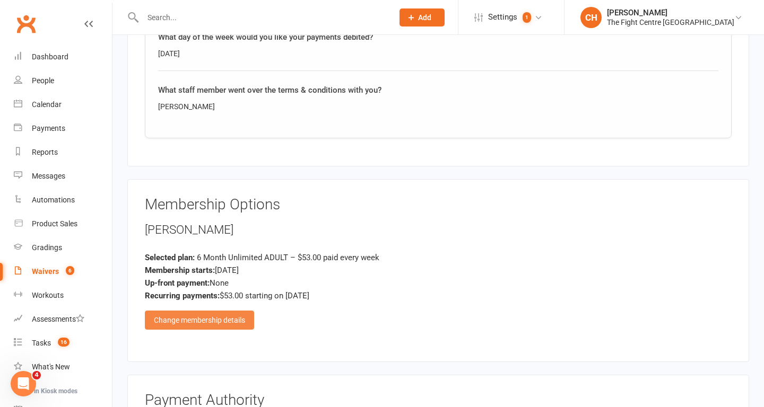
click at [211, 318] on div "Change membership details" at bounding box center [199, 320] width 109 height 19
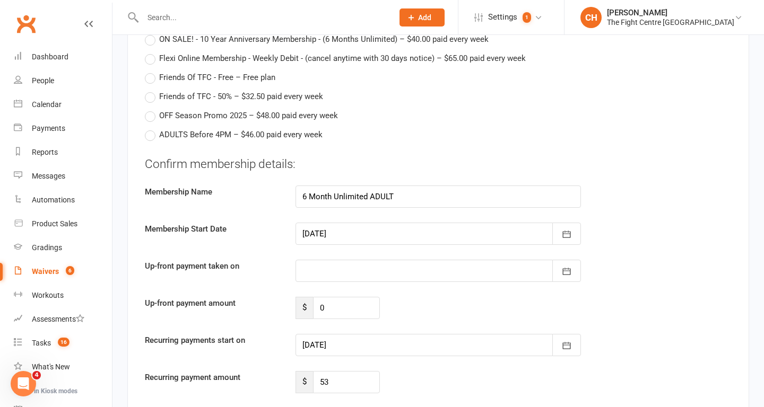
scroll to position [2601, 0]
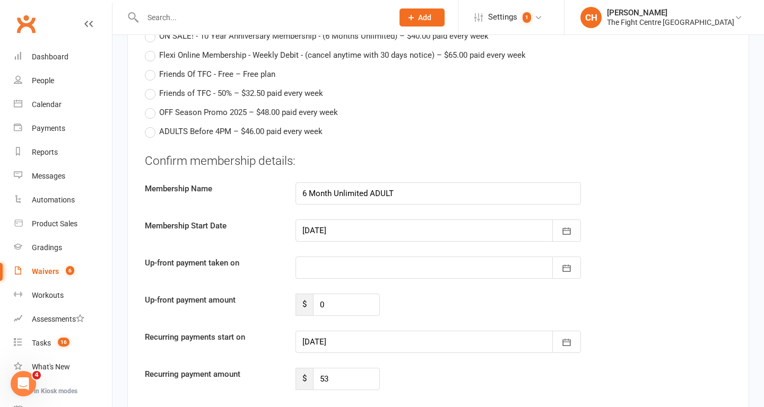
click at [440, 239] on div at bounding box center [437, 231] width 285 height 22
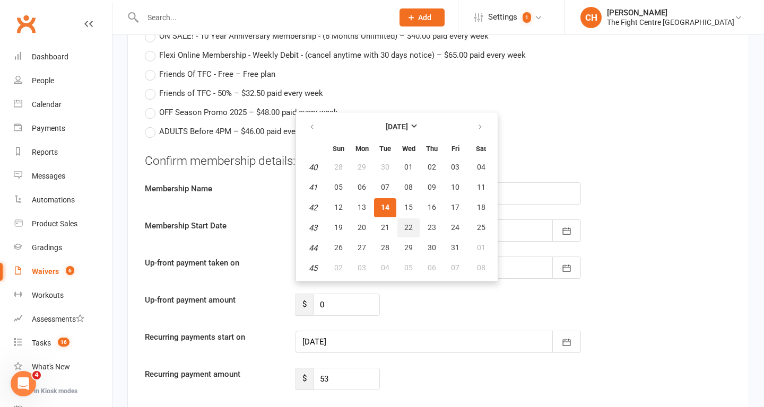
click at [408, 227] on span "22" at bounding box center [408, 227] width 8 height 8
type input "[DATE]"
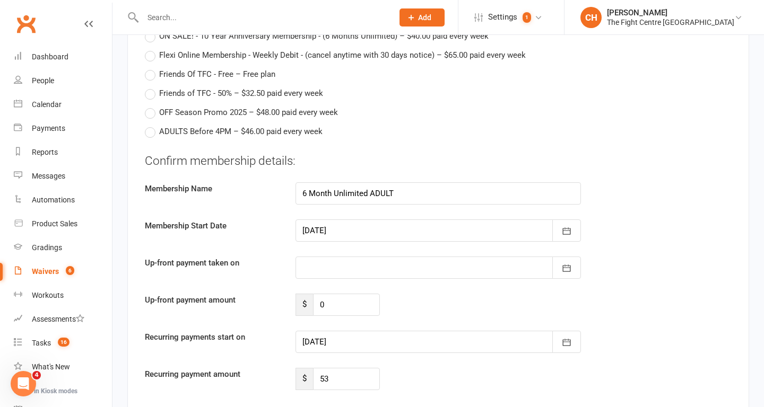
type input "[DATE]"
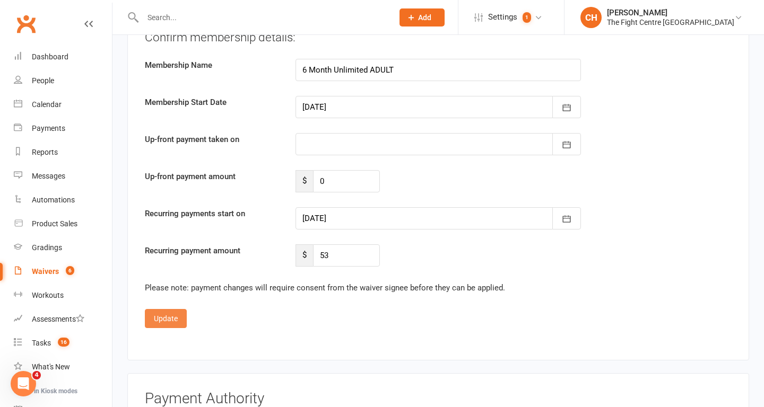
click at [165, 317] on button "Update" at bounding box center [166, 318] width 42 height 19
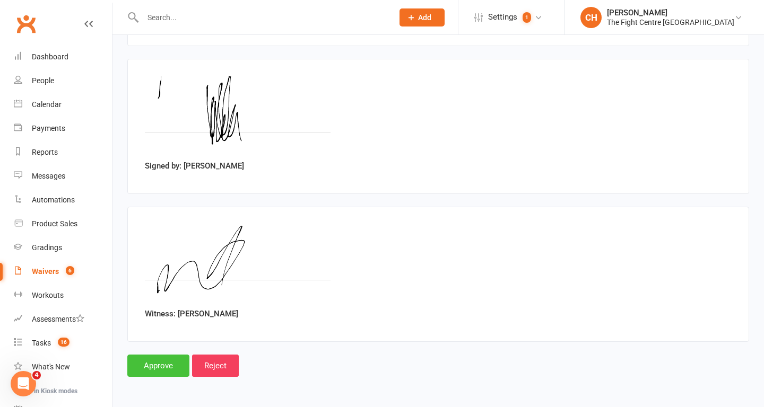
click at [152, 363] on input "Approve" at bounding box center [158, 366] width 62 height 22
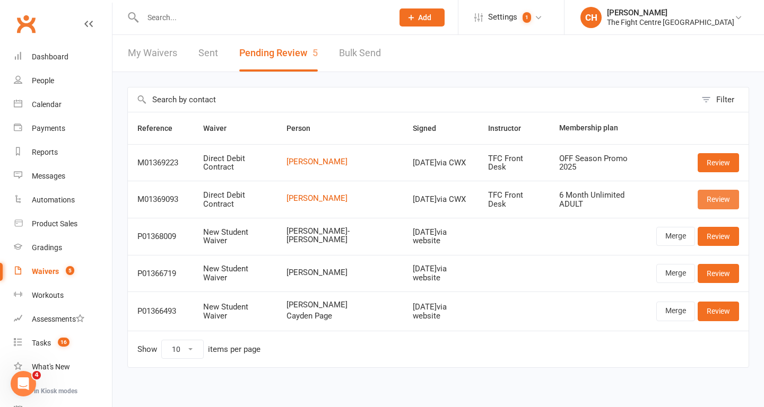
click at [724, 201] on link "Review" at bounding box center [717, 199] width 41 height 19
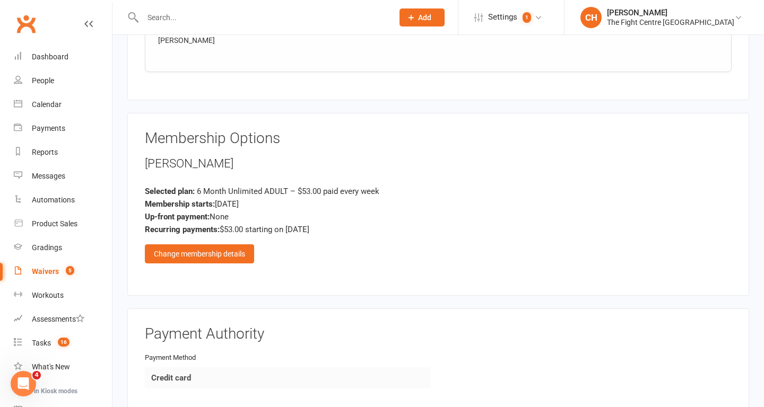
scroll to position [1931, 0]
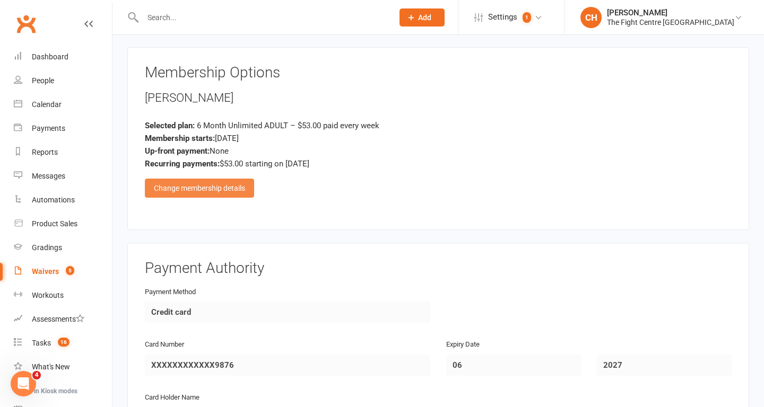
click at [232, 195] on div "Change membership details" at bounding box center [199, 188] width 109 height 19
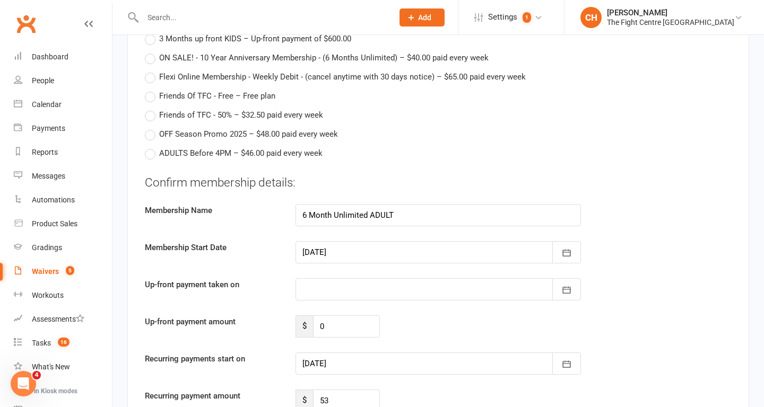
scroll to position [2642, 0]
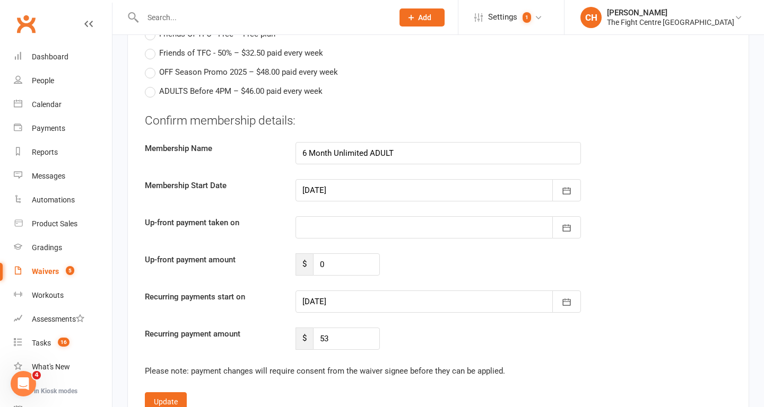
click at [383, 306] on div at bounding box center [437, 302] width 285 height 22
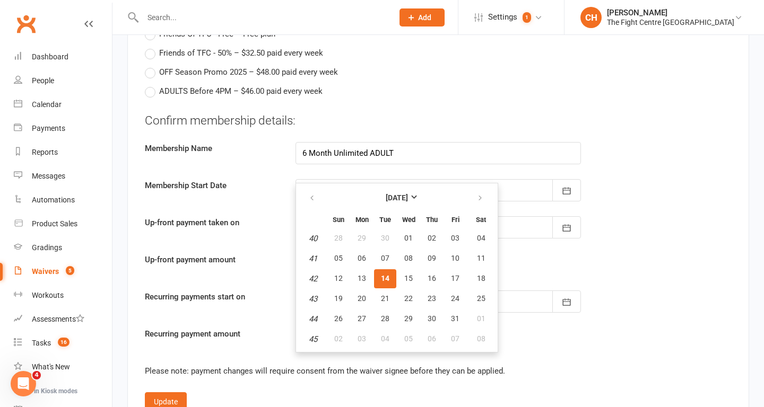
click at [384, 277] on span "14" at bounding box center [385, 278] width 8 height 8
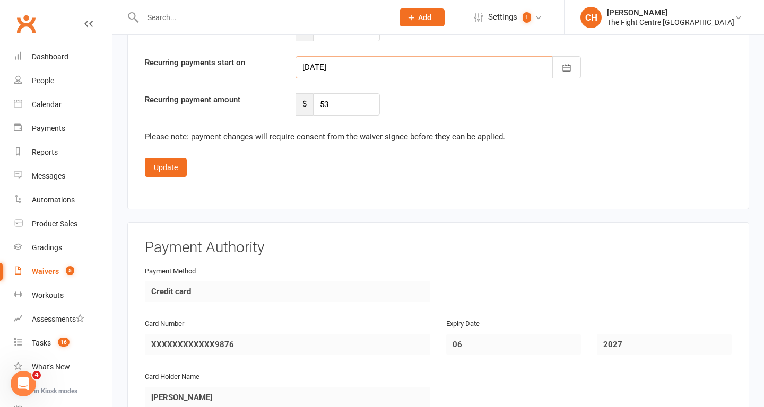
scroll to position [2876, 0]
click at [169, 160] on button "Update" at bounding box center [166, 166] width 42 height 19
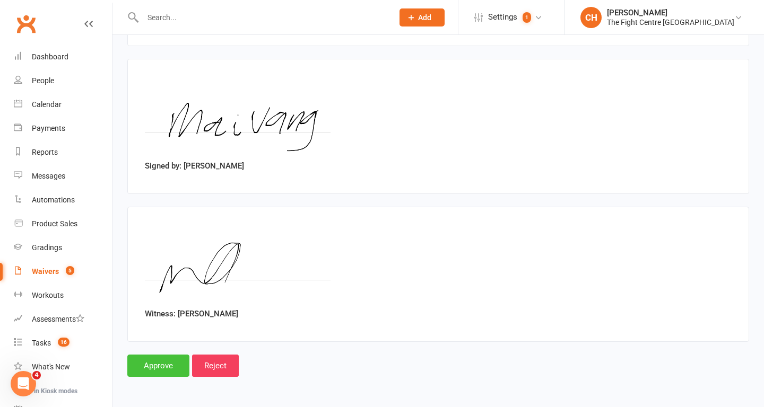
click at [164, 367] on input "Approve" at bounding box center [158, 366] width 62 height 22
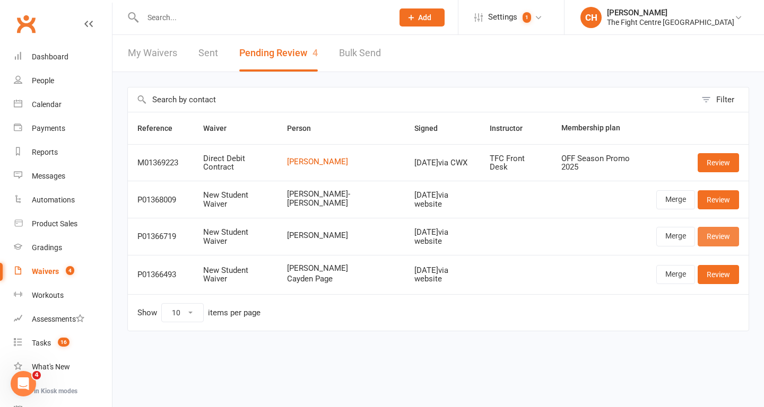
click at [717, 239] on link "Review" at bounding box center [717, 236] width 41 height 19
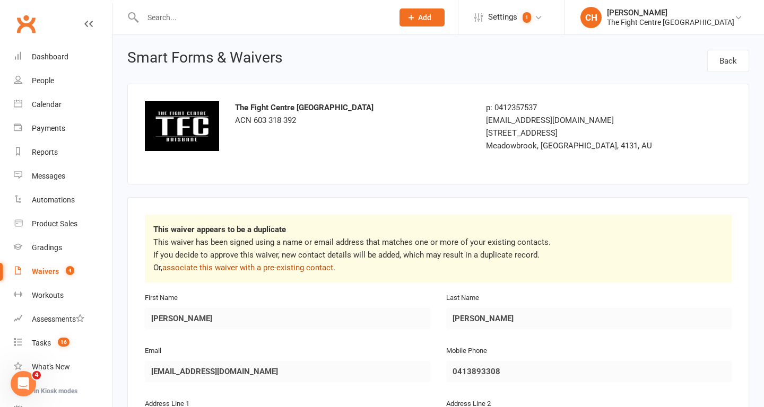
click at [289, 270] on link "associate this waiver with a pre-existing contact" at bounding box center [247, 268] width 171 height 10
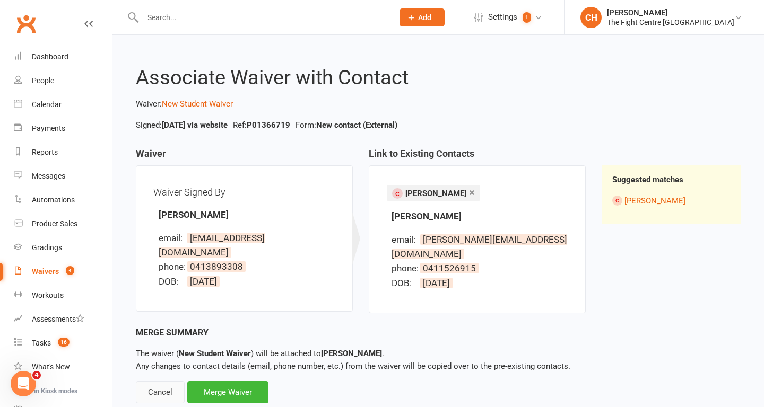
click at [155, 381] on div "Cancel" at bounding box center [160, 392] width 49 height 22
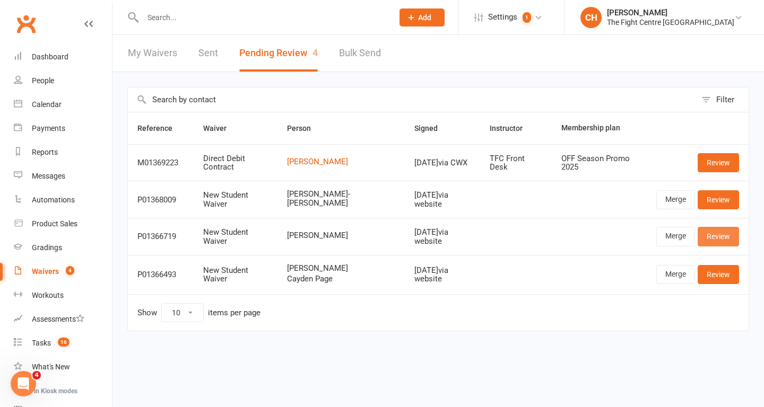
click at [716, 241] on link "Review" at bounding box center [717, 236] width 41 height 19
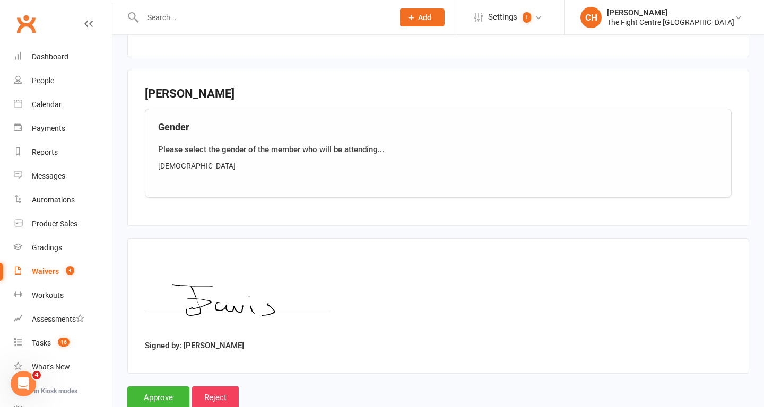
scroll to position [784, 0]
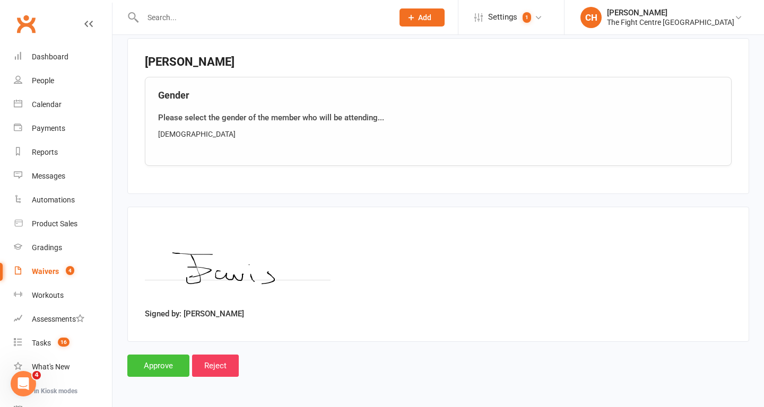
click at [163, 365] on input "Approve" at bounding box center [158, 366] width 62 height 22
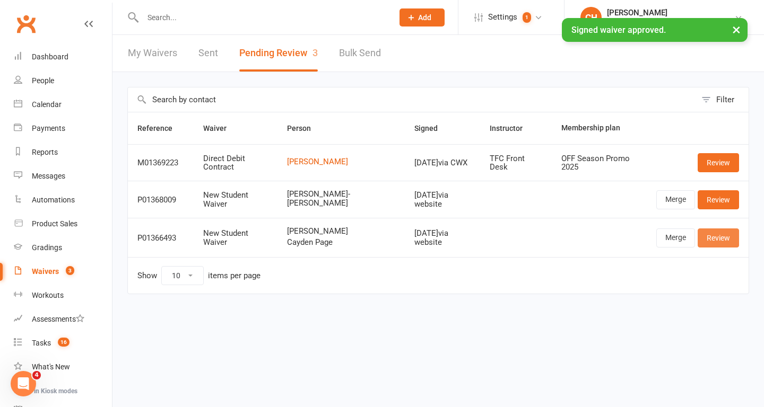
click at [717, 242] on link "Review" at bounding box center [717, 238] width 41 height 19
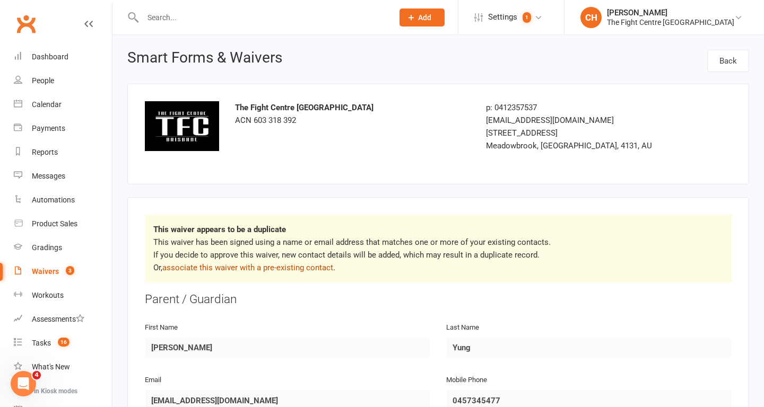
click at [273, 264] on link "associate this waiver with a pre-existing contact" at bounding box center [247, 268] width 171 height 10
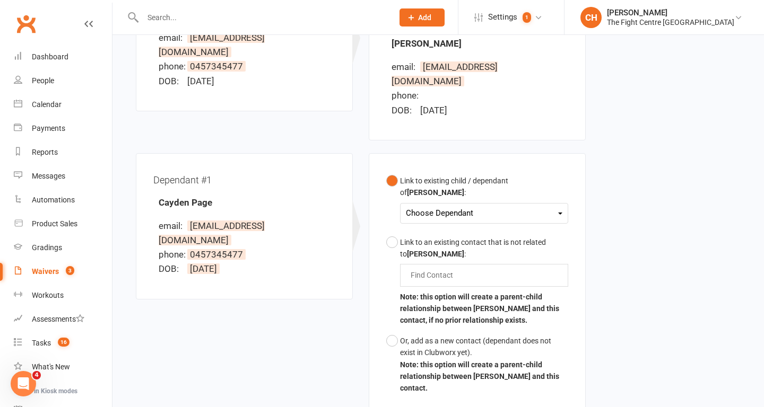
scroll to position [207, 0]
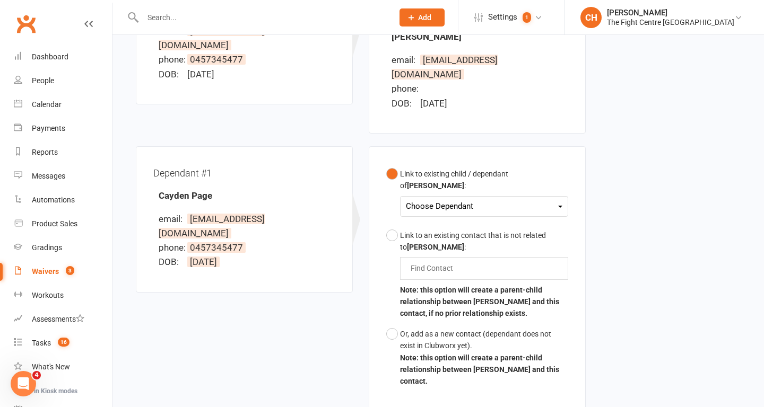
click at [547, 196] on div "Choose Dependant [PERSON_NAME]" at bounding box center [484, 206] width 168 height 21
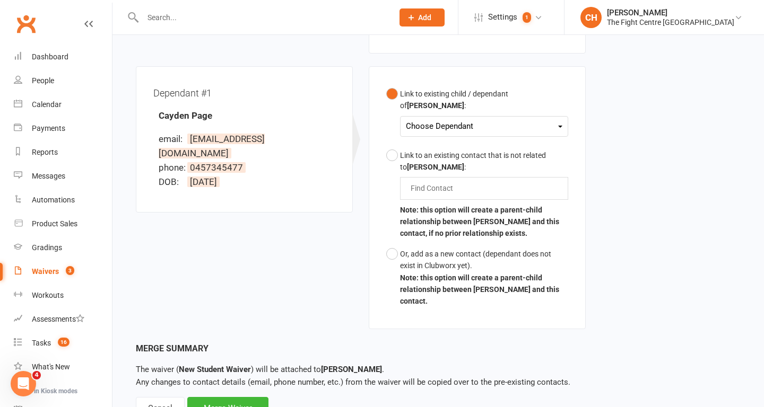
scroll to position [290, 0]
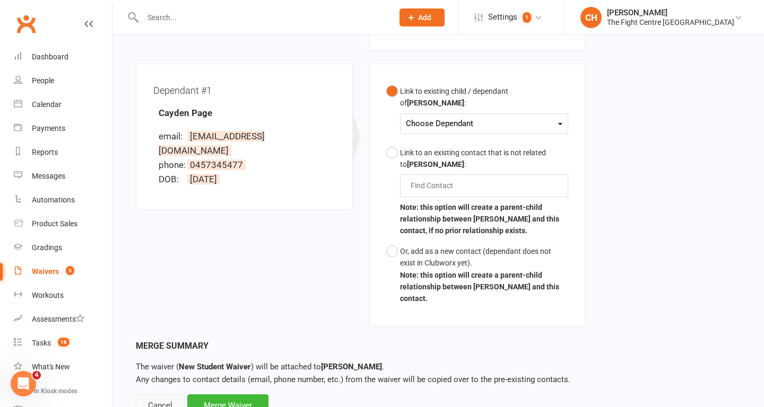
click at [152, 394] on div "Cancel" at bounding box center [160, 405] width 49 height 22
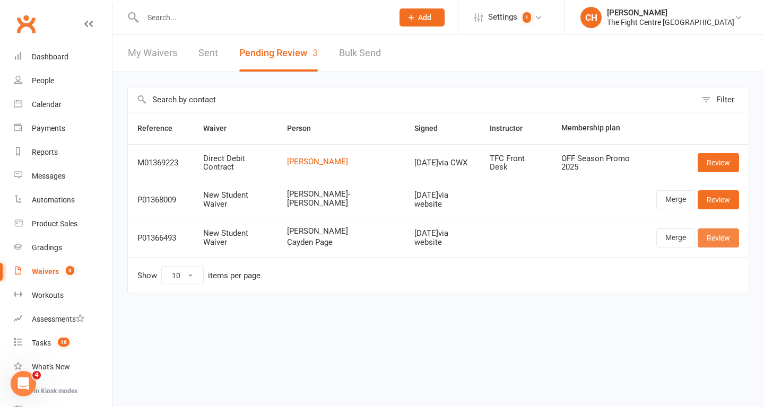
click at [713, 233] on link "Review" at bounding box center [717, 238] width 41 height 19
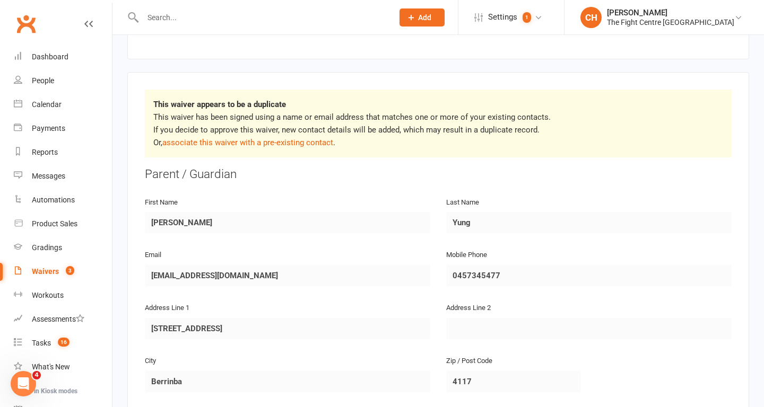
scroll to position [125, 0]
click at [299, 143] on link "associate this waiver with a pre-existing contact" at bounding box center [247, 143] width 171 height 10
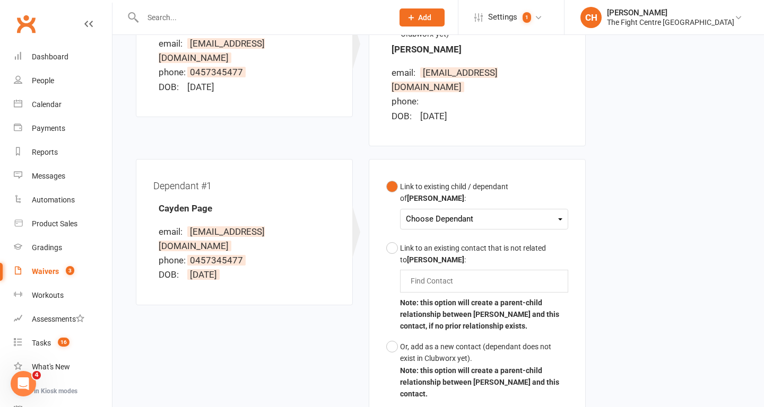
scroll to position [196, 0]
click at [548, 211] on div "Choose Dependant" at bounding box center [484, 218] width 156 height 14
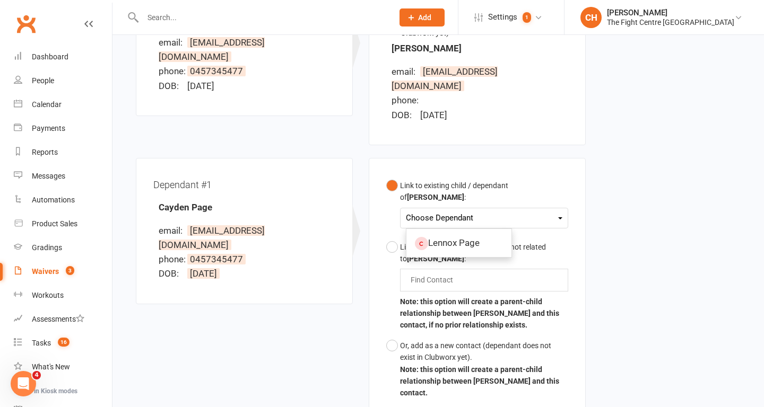
click at [652, 221] on div "Waiver Waiver Signed By [PERSON_NAME] email: [EMAIL_ADDRESS][DOMAIN_NAME] phone…" at bounding box center [438, 193] width 620 height 481
click at [397, 336] on button "Or, add as a new contact (dependant does not exist in Clubworx yet). Note: this…" at bounding box center [477, 370] width 182 height 68
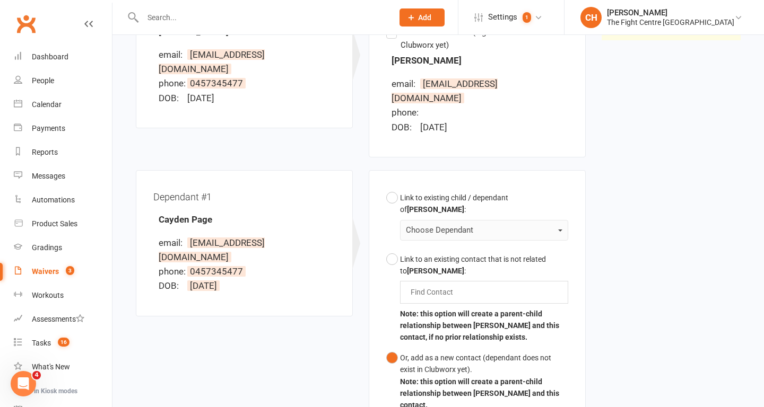
scroll to position [319, 0]
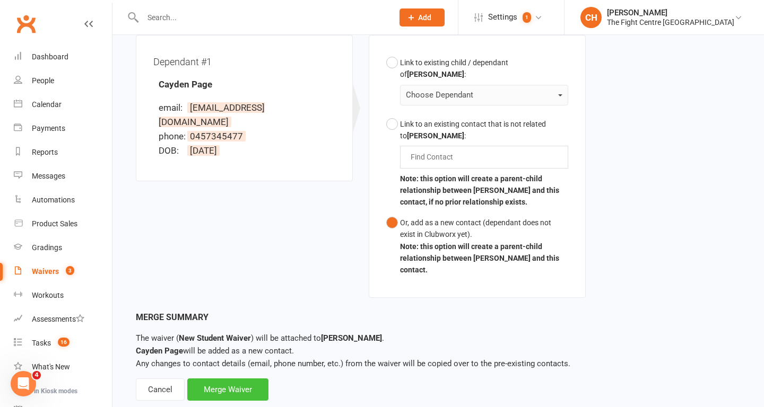
click at [218, 379] on div "Merge Waiver" at bounding box center [227, 390] width 81 height 22
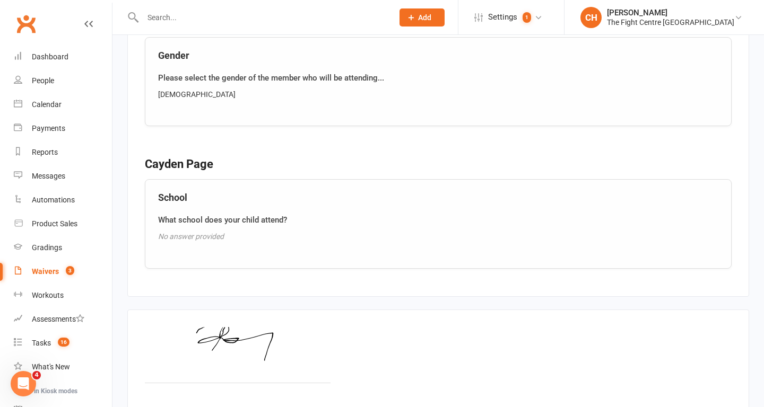
scroll to position [1253, 0]
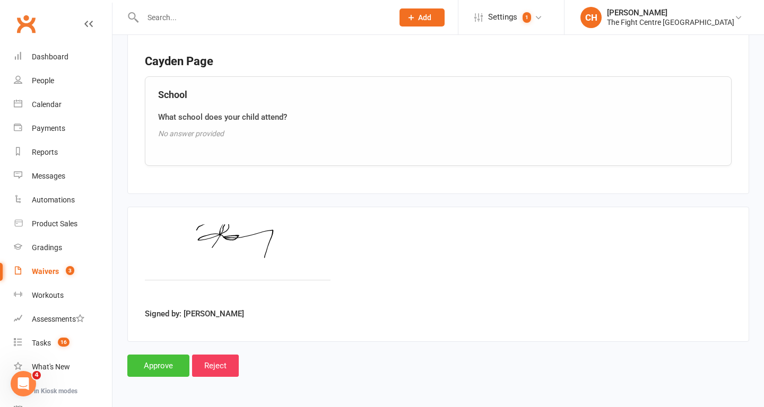
click at [172, 365] on input "Approve" at bounding box center [158, 366] width 62 height 22
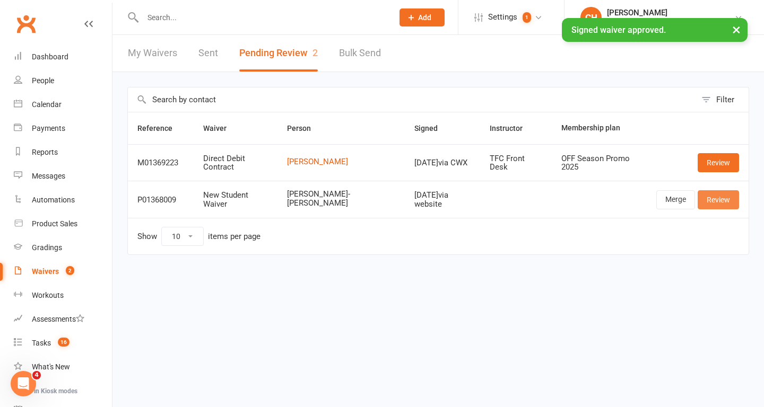
click at [720, 202] on link "Review" at bounding box center [717, 199] width 41 height 19
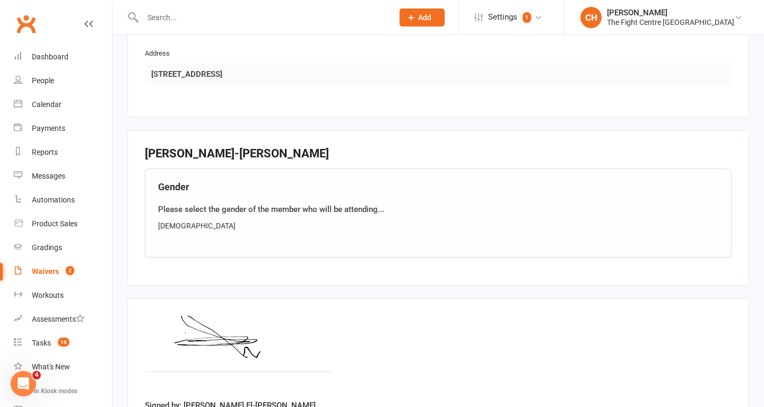
scroll to position [707, 0]
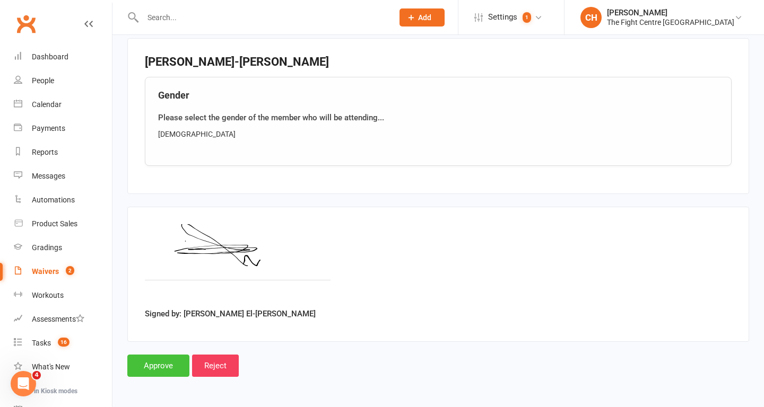
click at [170, 371] on input "Approve" at bounding box center [158, 366] width 62 height 22
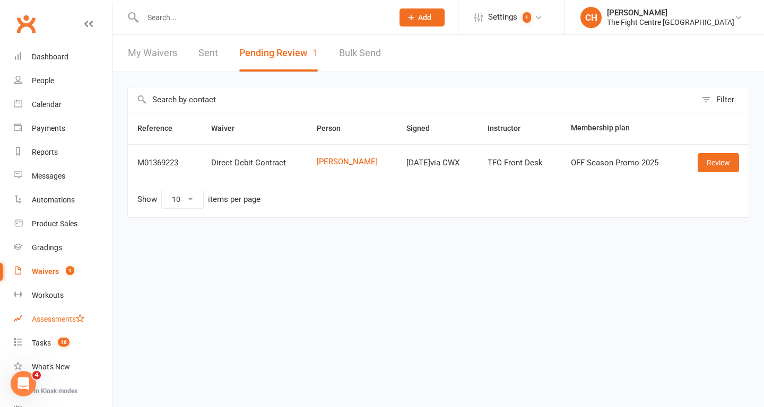
scroll to position [103, 0]
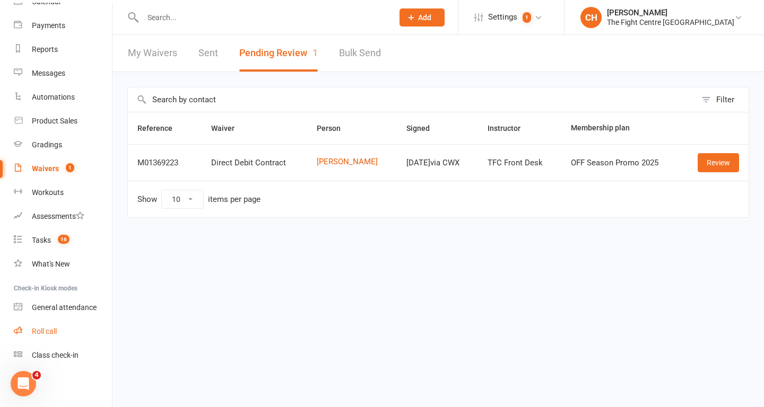
click at [58, 337] on link "Roll call" at bounding box center [63, 332] width 98 height 24
